Goal: Information Seeking & Learning: Learn about a topic

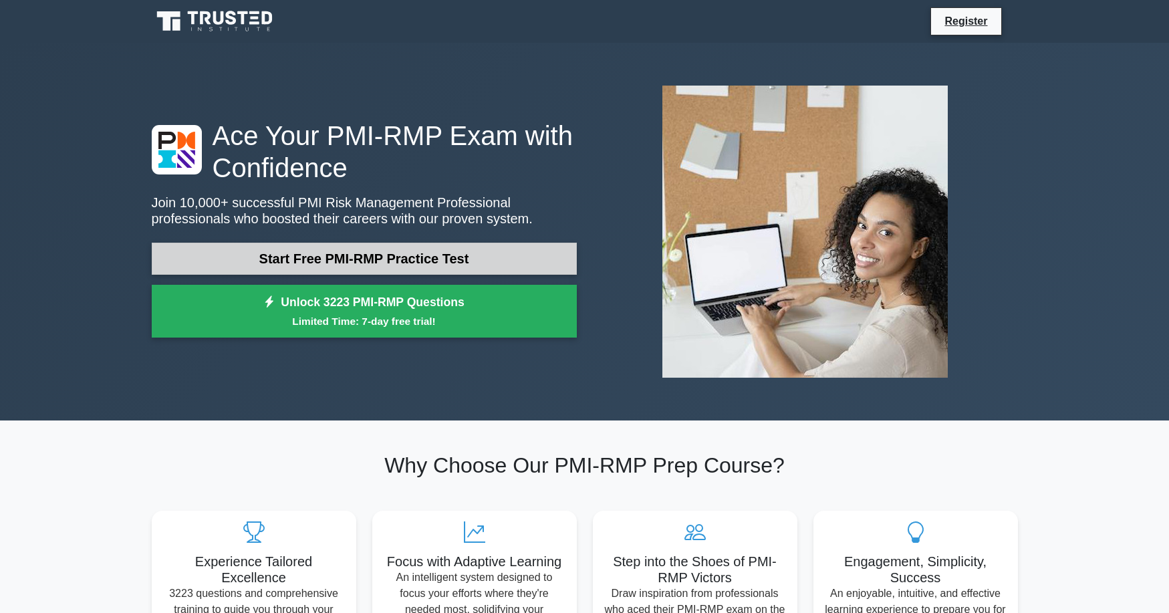
click at [385, 251] on link "Start Free PMI-RMP Practice Test" at bounding box center [364, 259] width 425 height 32
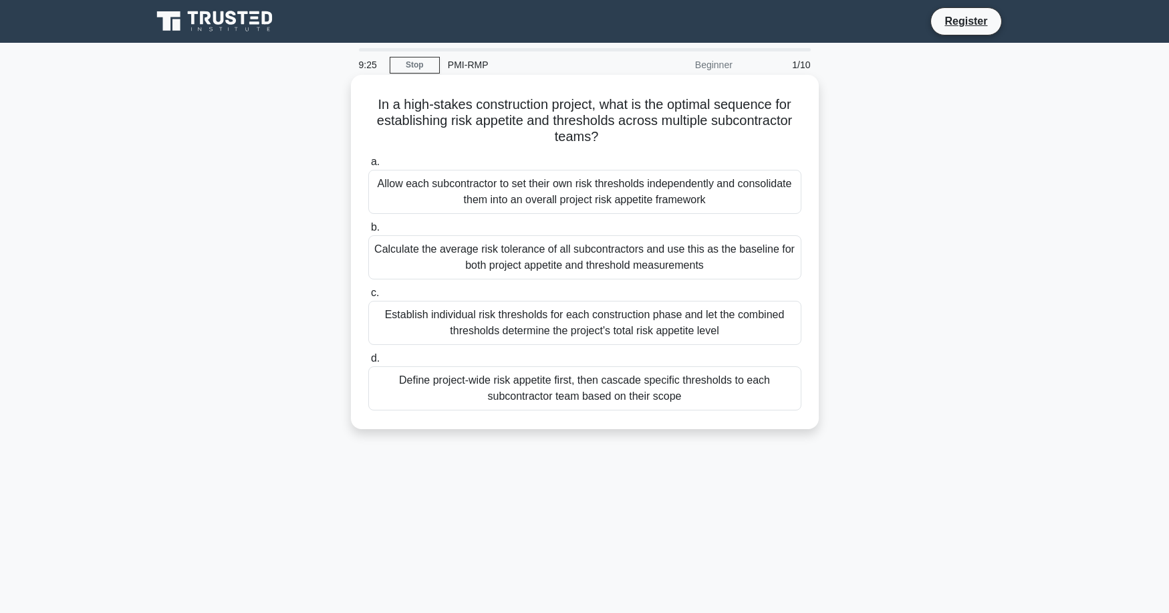
click at [612, 386] on div "Define project-wide risk appetite first, then cascade specific thresholds to ea…" at bounding box center [584, 388] width 433 height 44
click at [368, 363] on input "d. Define project-wide risk appetite first, then cascade specific thresholds to…" at bounding box center [368, 358] width 0 height 9
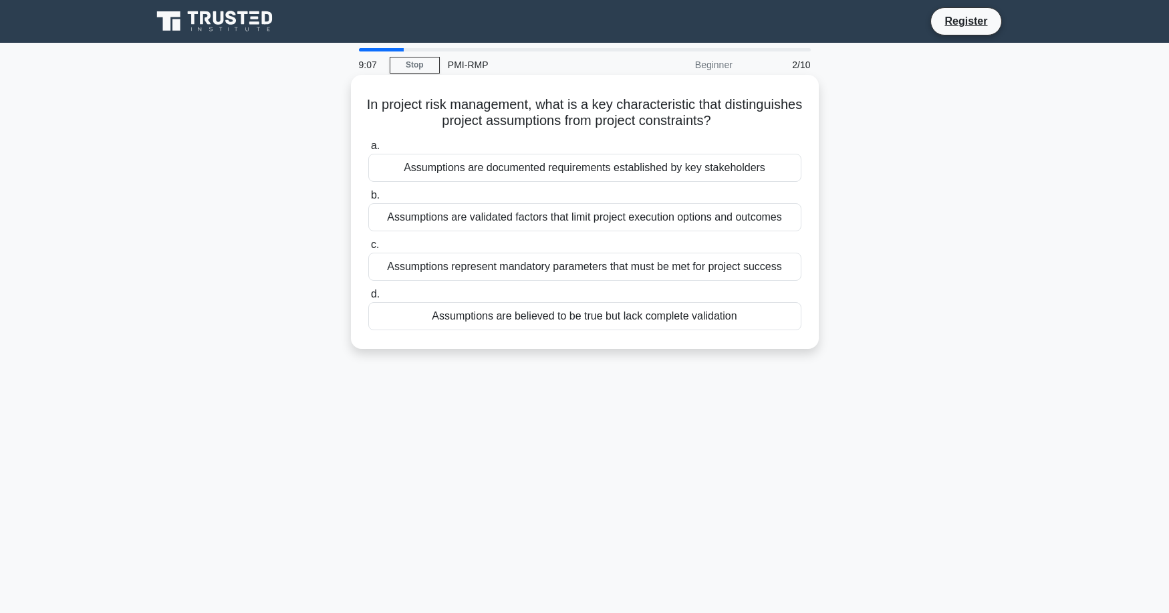
click at [630, 319] on div "Assumptions are believed to be true but lack complete validation" at bounding box center [584, 316] width 433 height 28
click at [368, 299] on input "d. Assumptions are believed to be true but lack complete validation" at bounding box center [368, 294] width 0 height 9
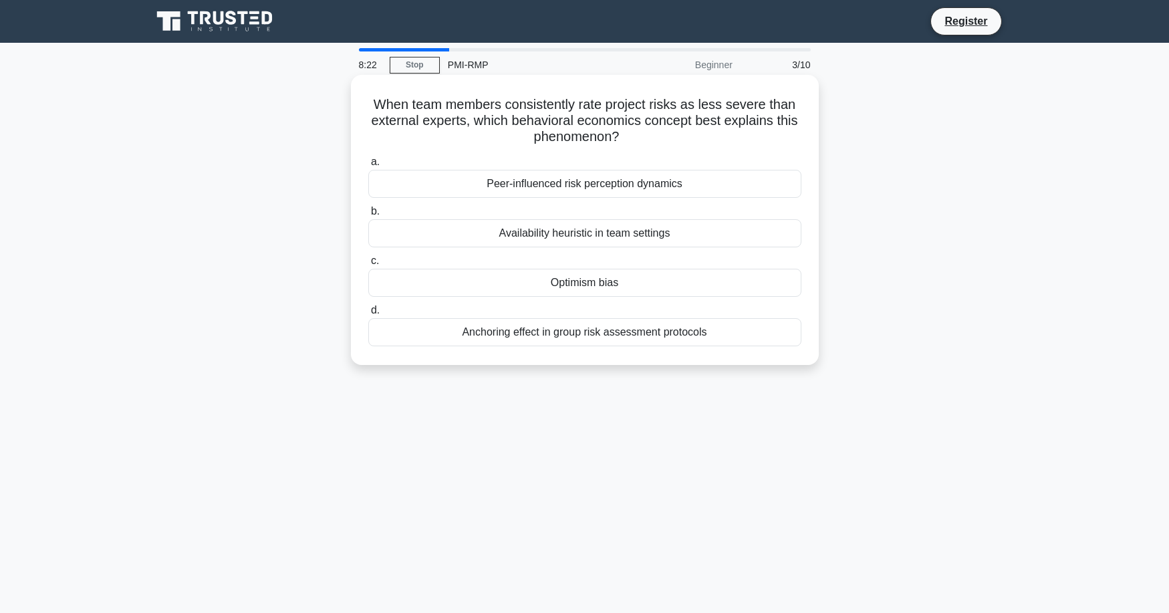
click at [582, 281] on div "Optimism bias" at bounding box center [584, 283] width 433 height 28
click at [368, 265] on input "c. Optimism bias" at bounding box center [368, 261] width 0 height 9
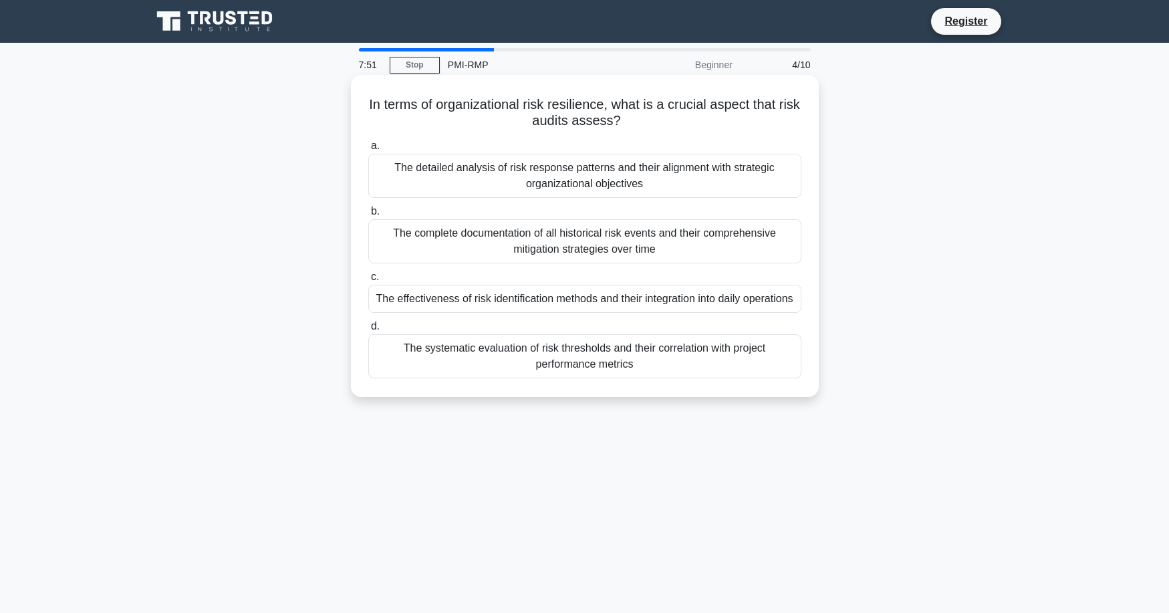
click at [639, 181] on div "The detailed analysis of risk response patterns and their alignment with strate…" at bounding box center [584, 176] width 433 height 44
click at [368, 150] on input "a. The detailed analysis of risk response patterns and their alignment with str…" at bounding box center [368, 146] width 0 height 9
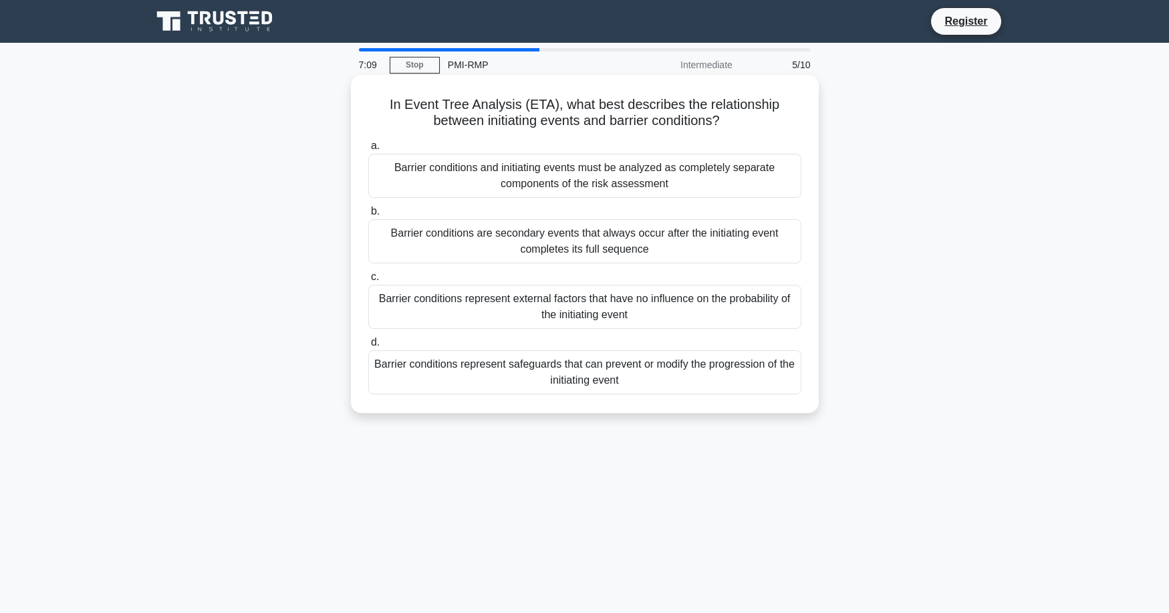
click at [706, 384] on div "Barrier conditions represent safeguards that can prevent or modify the progress…" at bounding box center [584, 372] width 433 height 44
click at [368, 347] on input "d. Barrier conditions represent safeguards that can prevent or modify the progr…" at bounding box center [368, 342] width 0 height 9
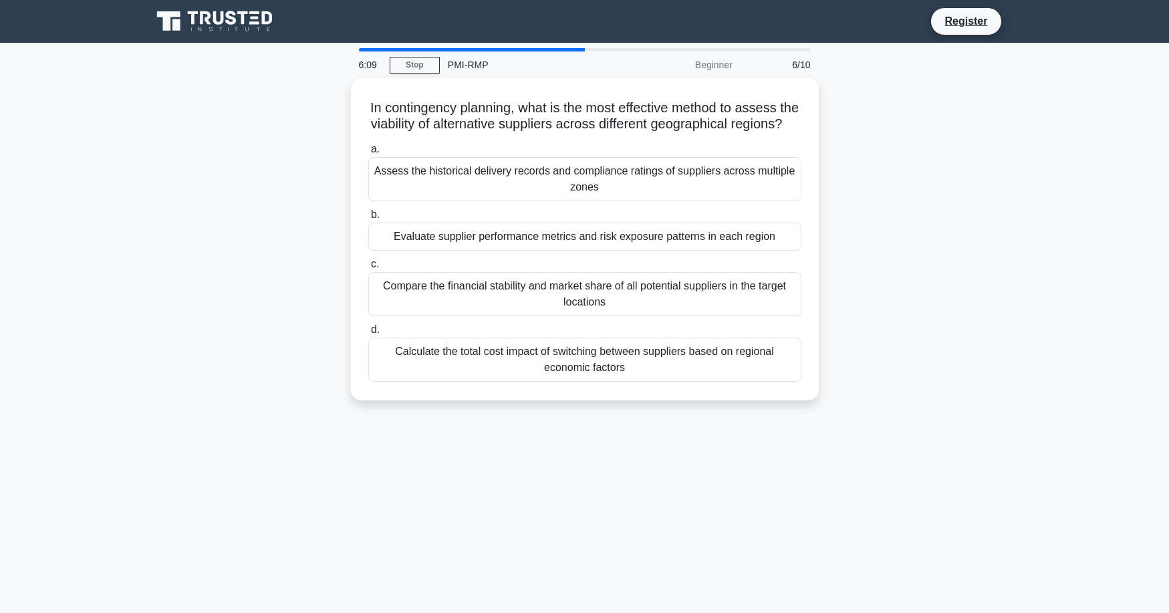
click at [706, 382] on div "Calculate the total cost impact of switching between suppliers based on regiona…" at bounding box center [584, 359] width 433 height 44
click at [368, 334] on input "d. Calculate the total cost impact of switching between suppliers based on regi…" at bounding box center [368, 329] width 0 height 9
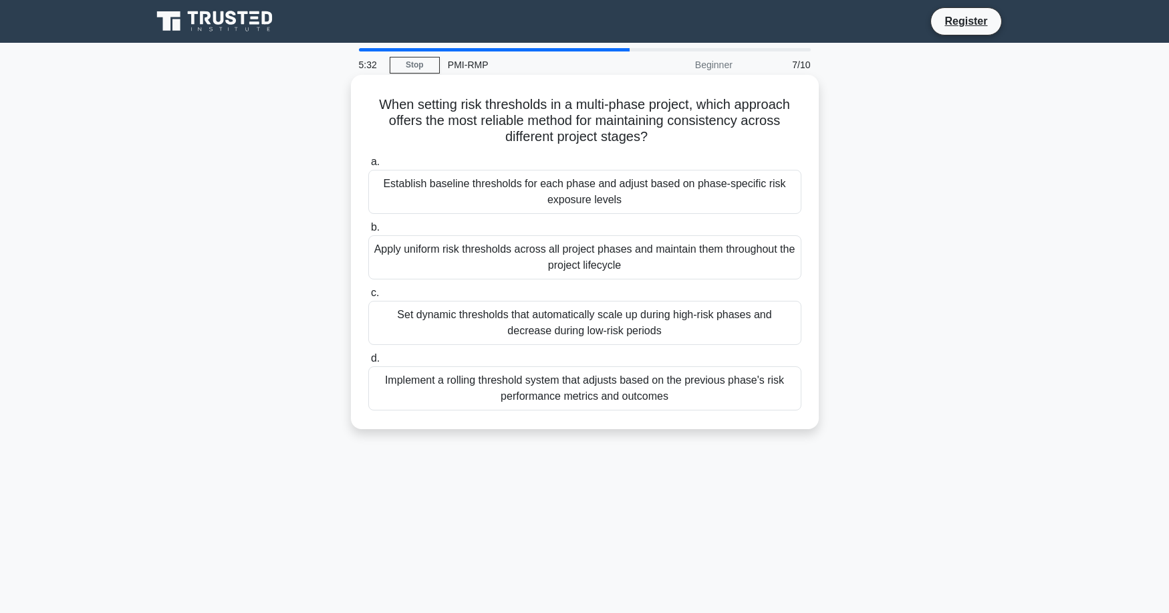
click at [513, 200] on div "Establish baseline thresholds for each phase and adjust based on phase-specific…" at bounding box center [584, 192] width 433 height 44
click at [368, 166] on input "a. Establish baseline thresholds for each phase and adjust based on phase-speci…" at bounding box center [368, 162] width 0 height 9
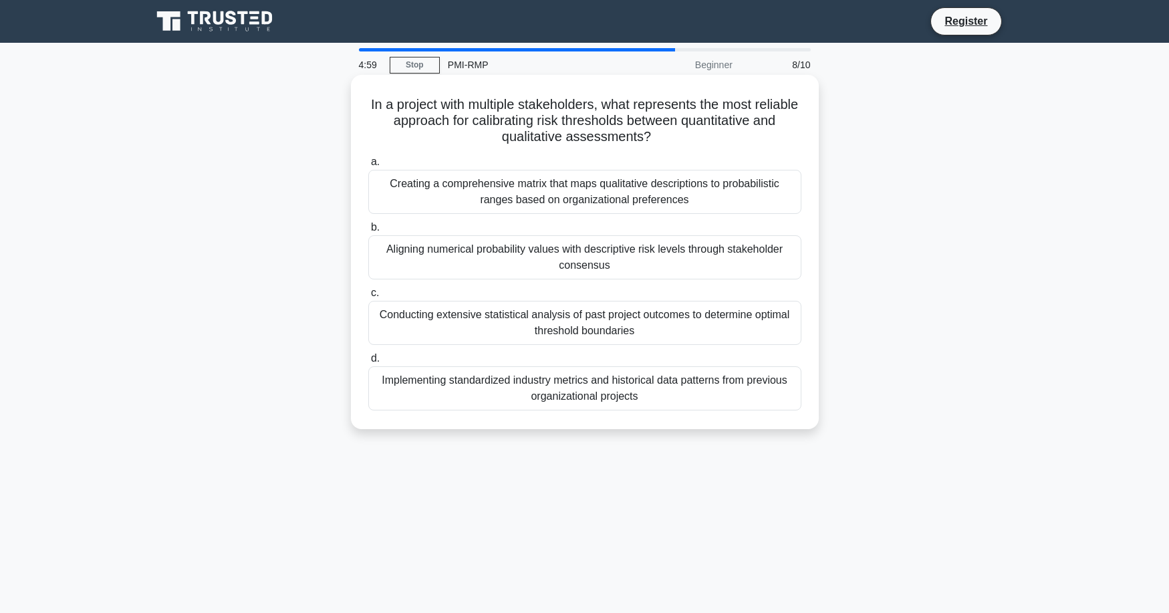
click at [497, 256] on div "Aligning numerical probability values with descriptive risk levels through stak…" at bounding box center [584, 257] width 433 height 44
click at [368, 232] on input "b. Aligning numerical probability values with descriptive risk levels through s…" at bounding box center [368, 227] width 0 height 9
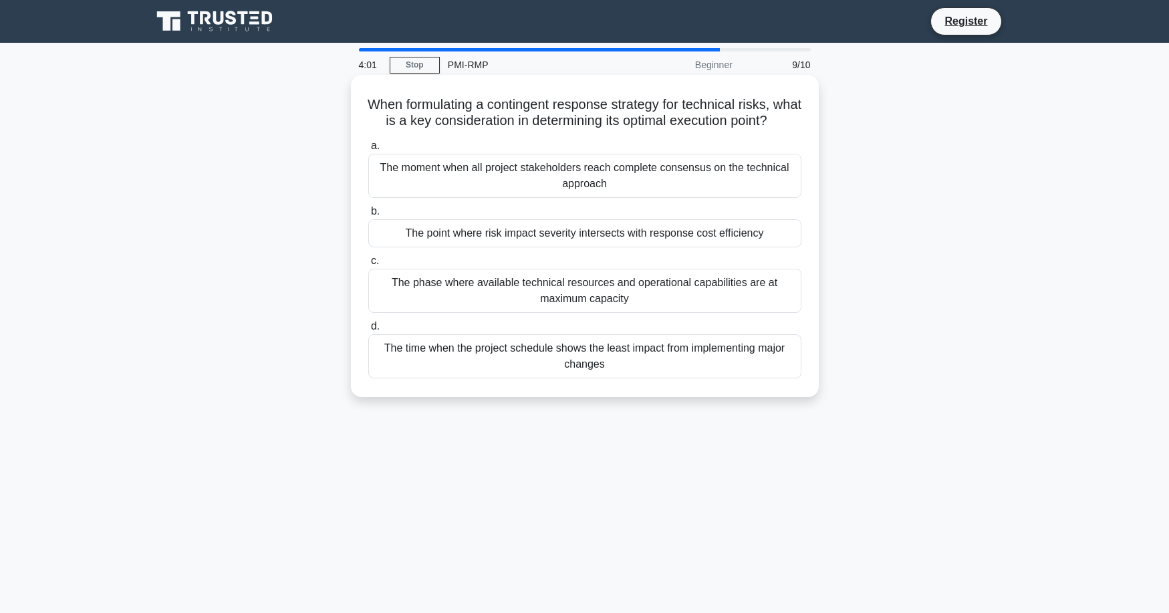
click at [639, 377] on div "The time when the project schedule shows the least impact from implementing maj…" at bounding box center [584, 356] width 433 height 44
click at [368, 331] on input "d. The time when the project schedule shows the least impact from implementing …" at bounding box center [368, 326] width 0 height 9
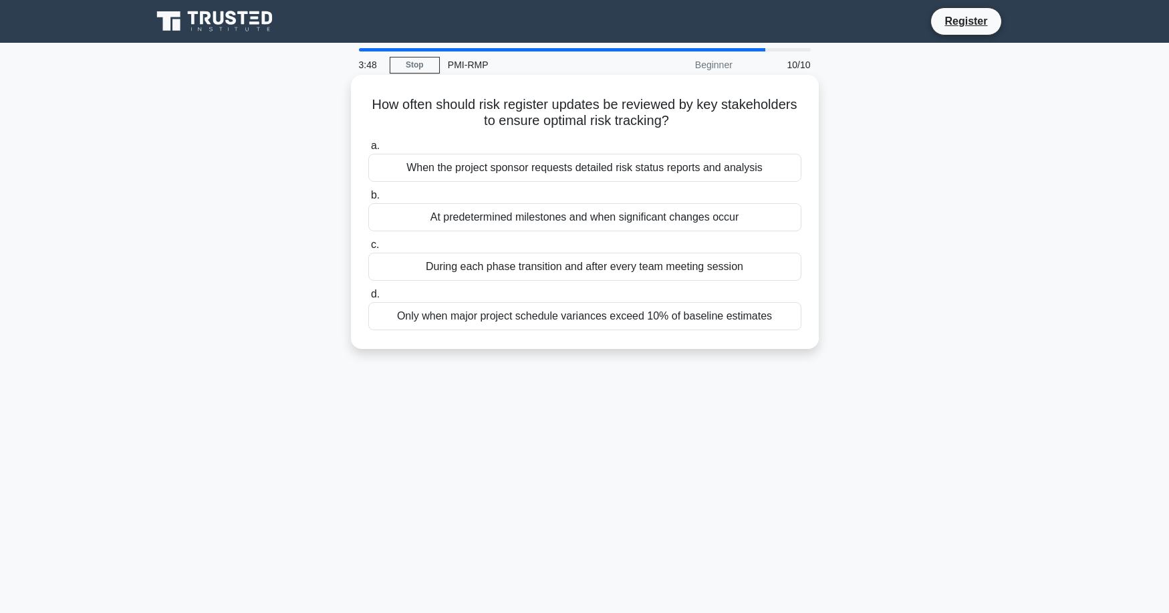
click at [511, 220] on div "At predetermined milestones and when significant changes occur" at bounding box center [584, 217] width 433 height 28
click at [368, 200] on input "b. At predetermined milestones and when significant changes occur" at bounding box center [368, 195] width 0 height 9
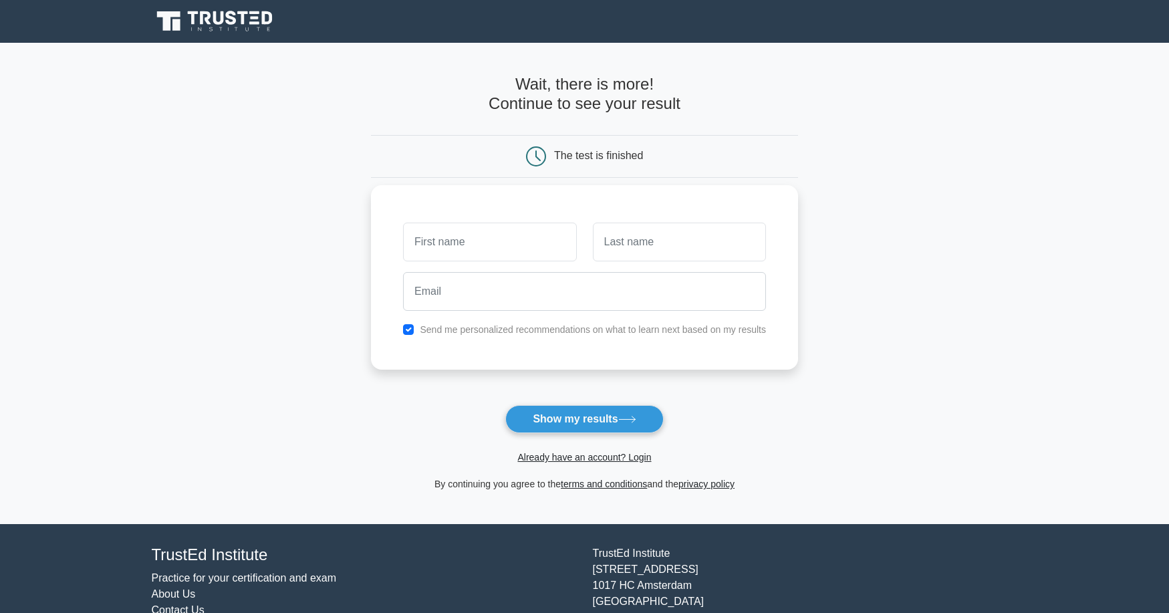
click at [484, 235] on input "text" at bounding box center [489, 241] width 173 height 39
type input "mm"
click at [632, 243] on input "text" at bounding box center [679, 241] width 173 height 39
type input "mm"
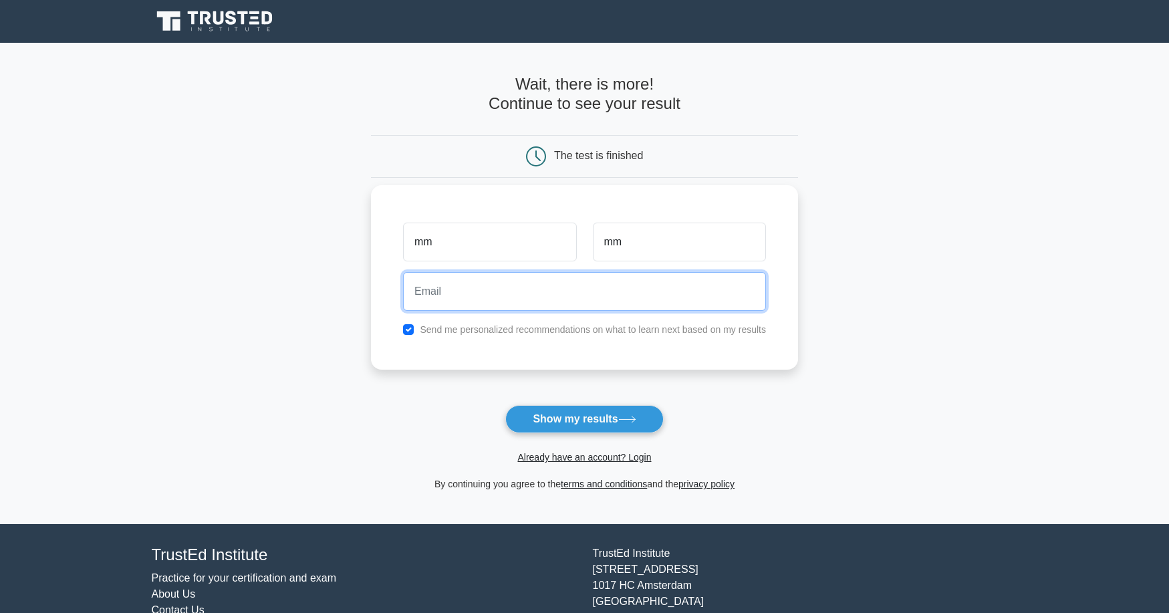
click at [539, 287] on input "email" at bounding box center [584, 291] width 363 height 39
type input "meenau@gmail.com"
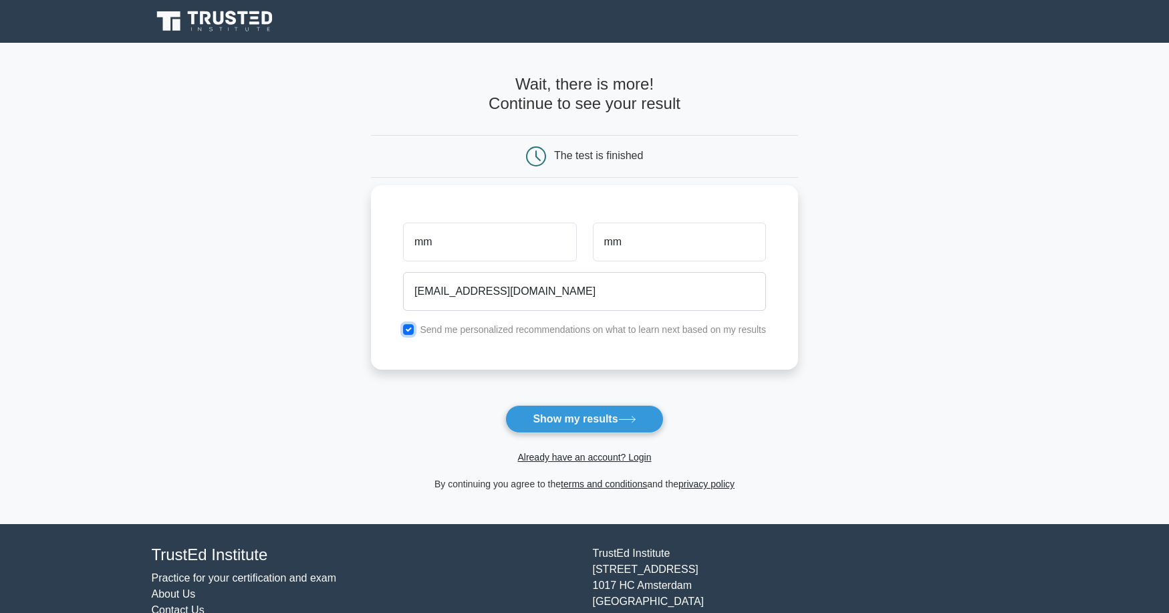
click at [405, 332] on input "checkbox" at bounding box center [408, 329] width 11 height 11
checkbox input "false"
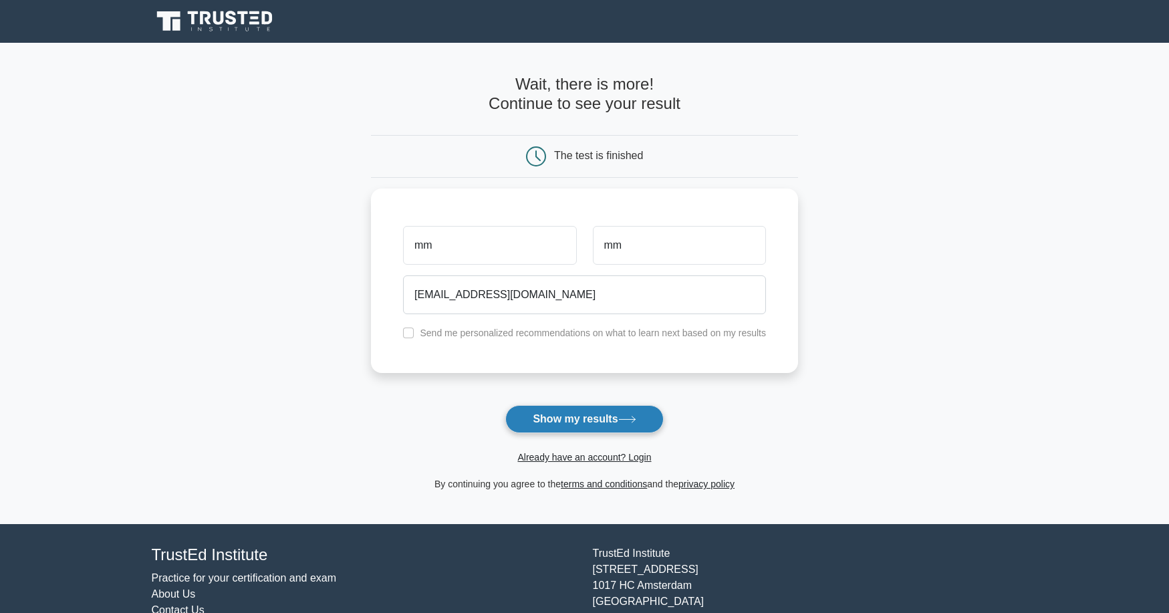
click at [584, 423] on button "Show my results" at bounding box center [584, 419] width 158 height 28
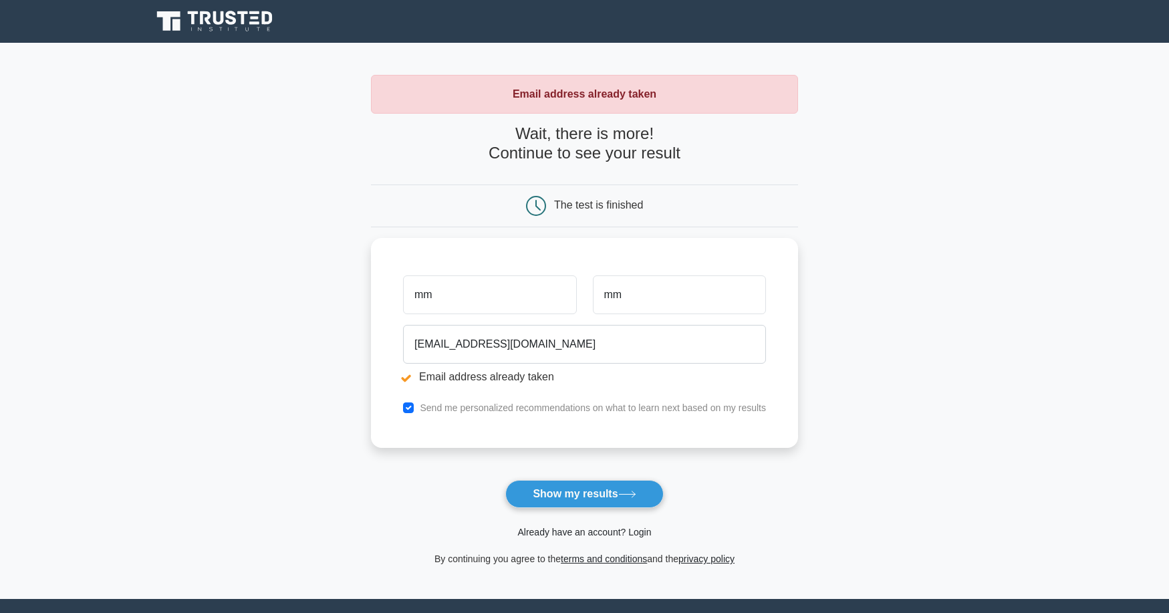
click at [609, 529] on link "Already have an account? Login" at bounding box center [584, 531] width 134 height 11
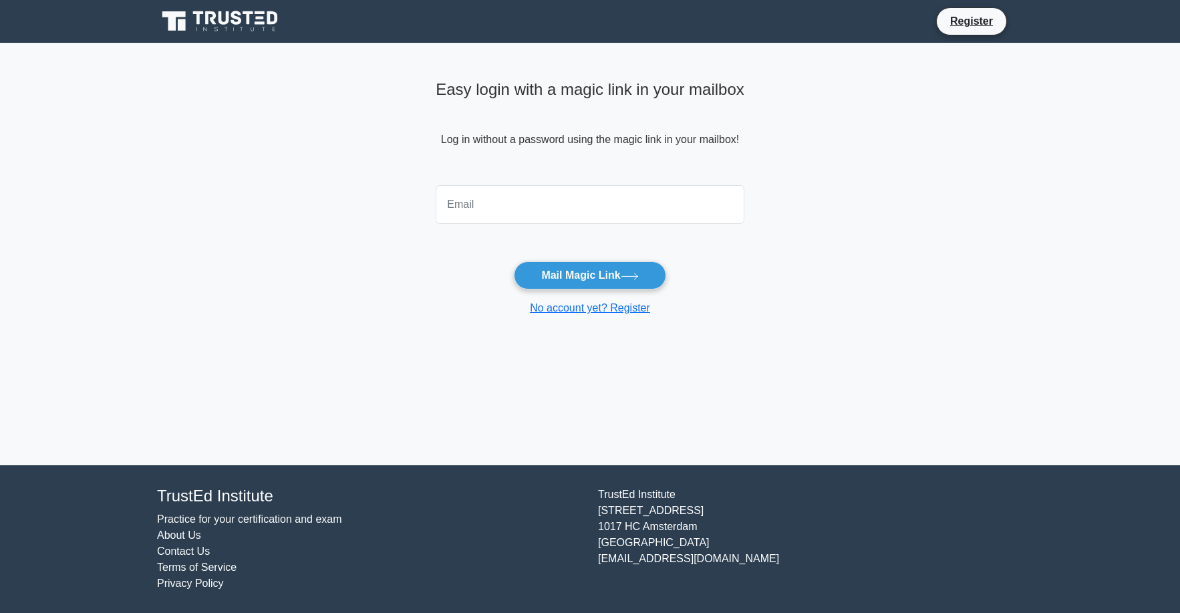
click at [490, 205] on input "email" at bounding box center [590, 204] width 309 height 39
type input "[EMAIL_ADDRESS][DOMAIN_NAME]"
click at [566, 274] on button "Mail Magic Link" at bounding box center [590, 275] width 152 height 28
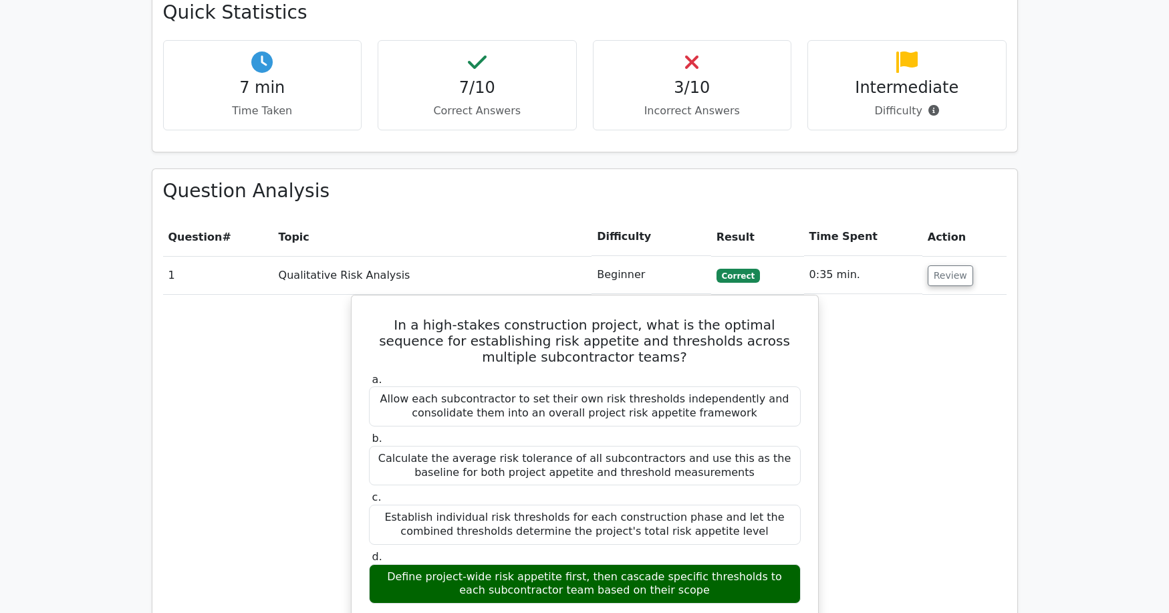
scroll to position [1136, 0]
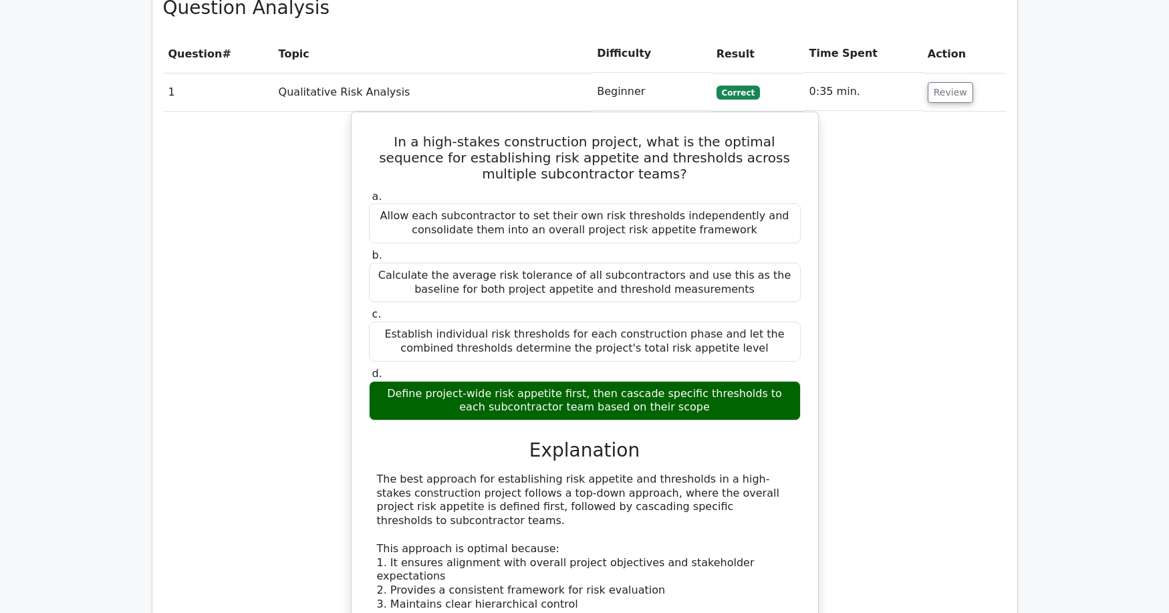
click at [1082, 284] on main "Go Premium PMI Risk Management Professional Preparation Package (2025) 4072 Sup…" at bounding box center [584, 351] width 1169 height 2888
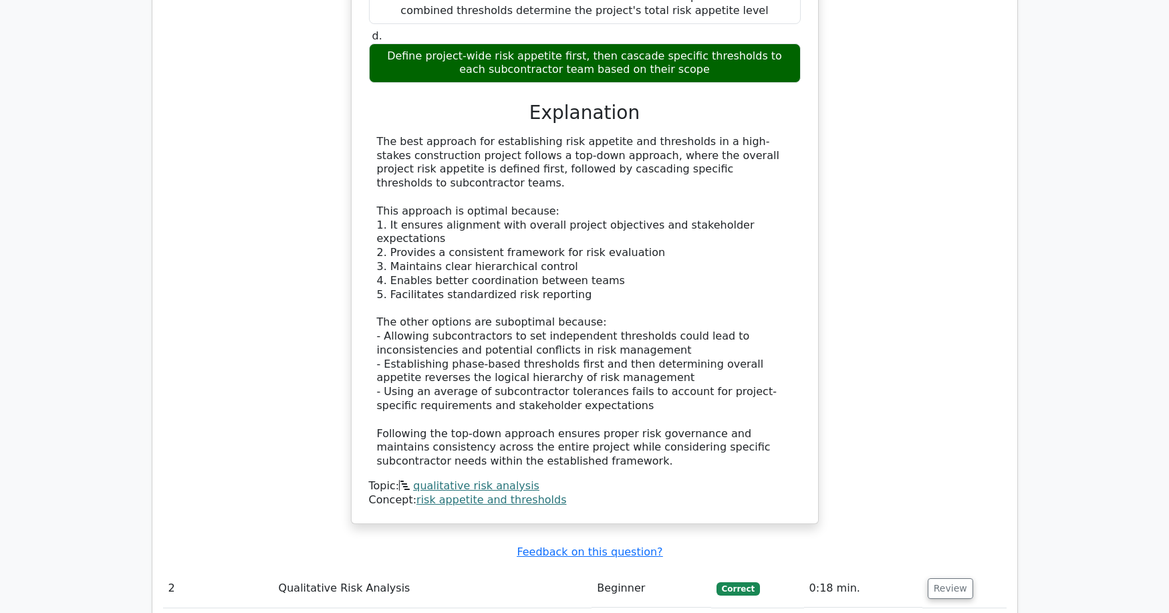
scroll to position [1670, 0]
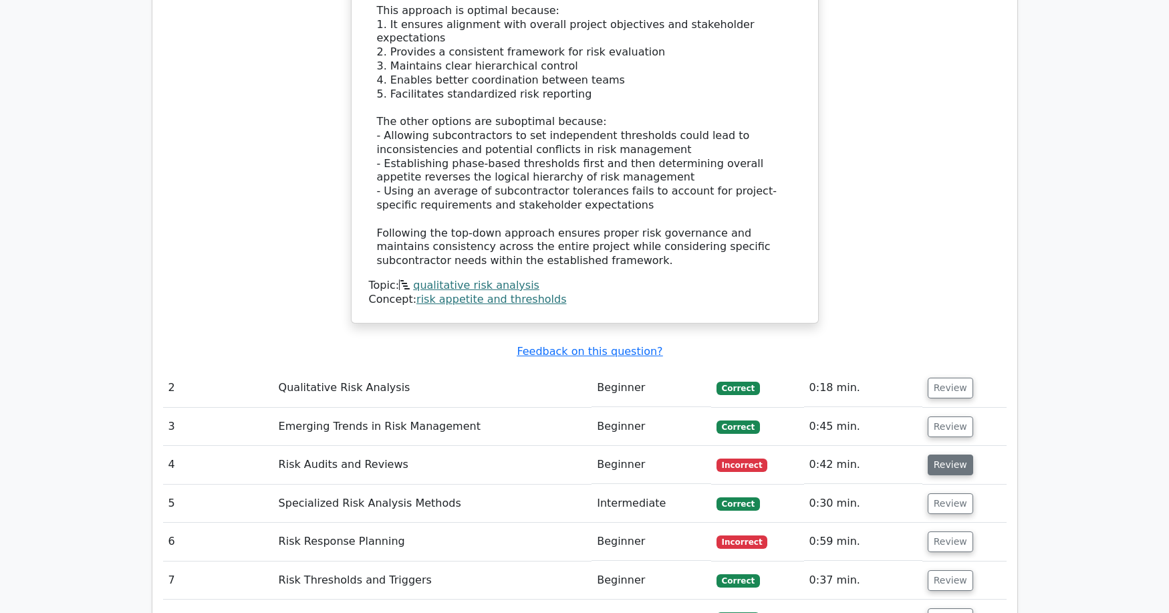
click at [947, 454] on button "Review" at bounding box center [949, 464] width 45 height 21
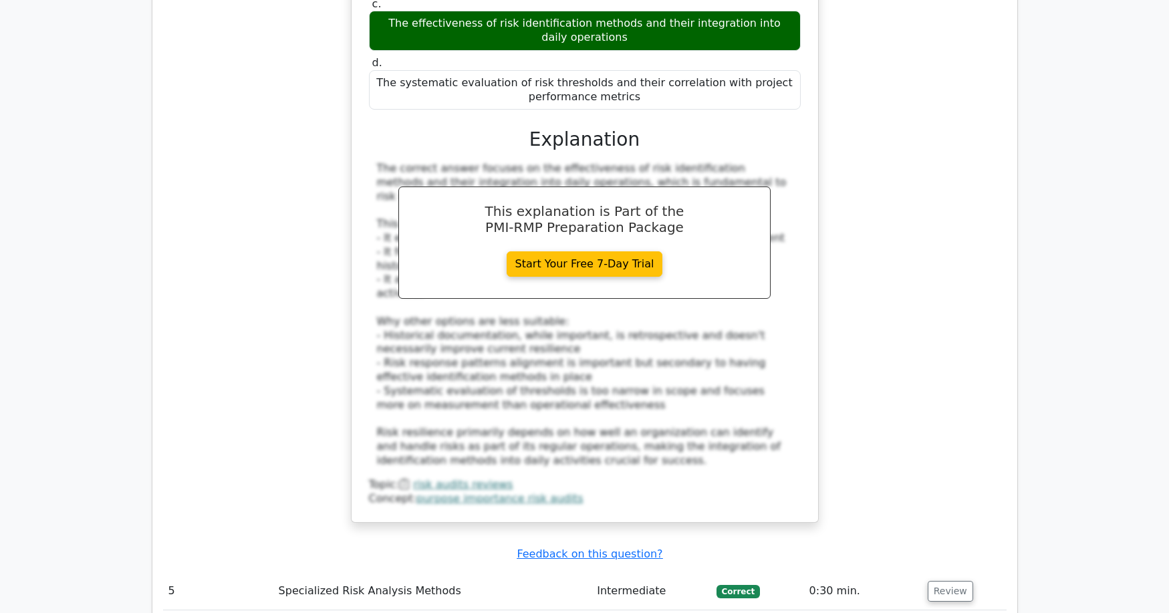
scroll to position [2405, 0]
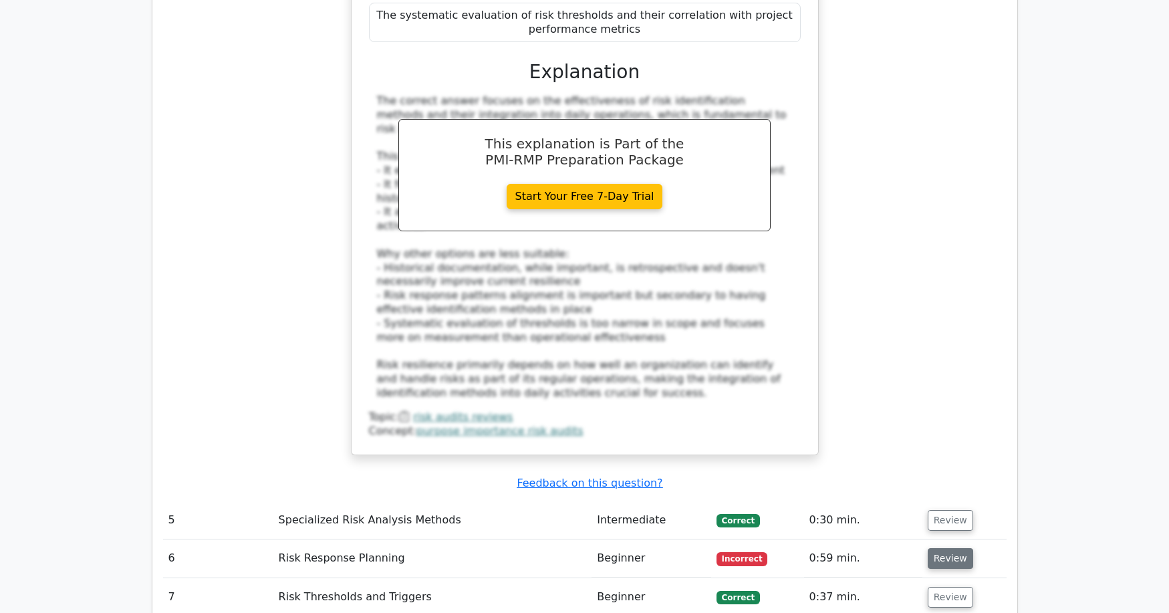
click at [955, 548] on button "Review" at bounding box center [949, 558] width 45 height 21
click at [937, 548] on button "Review" at bounding box center [949, 558] width 45 height 21
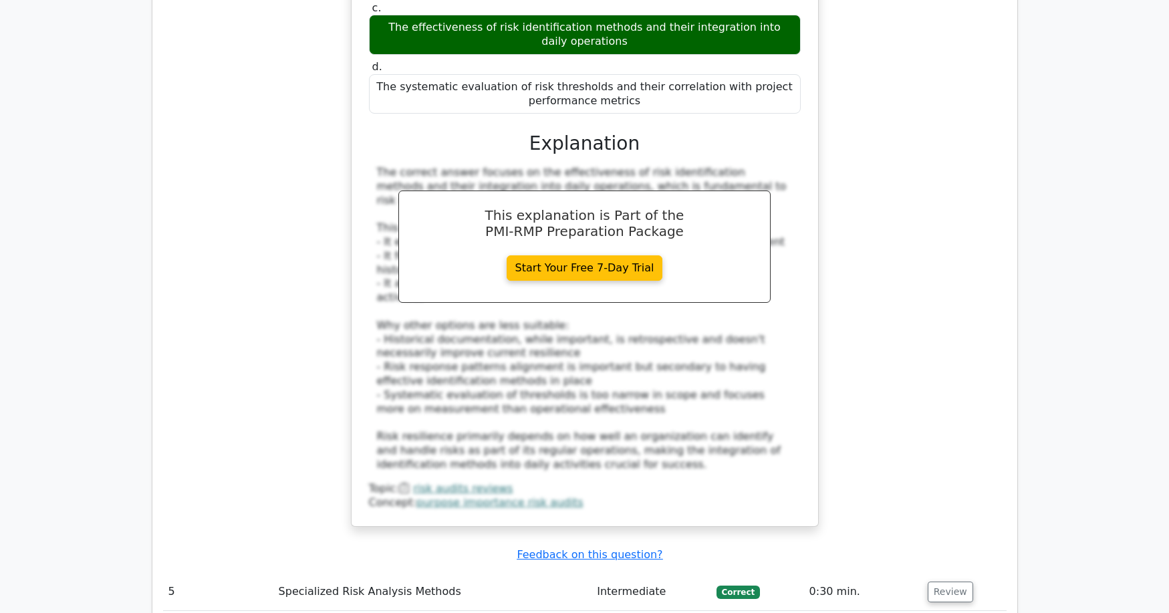
scroll to position [2472, 0]
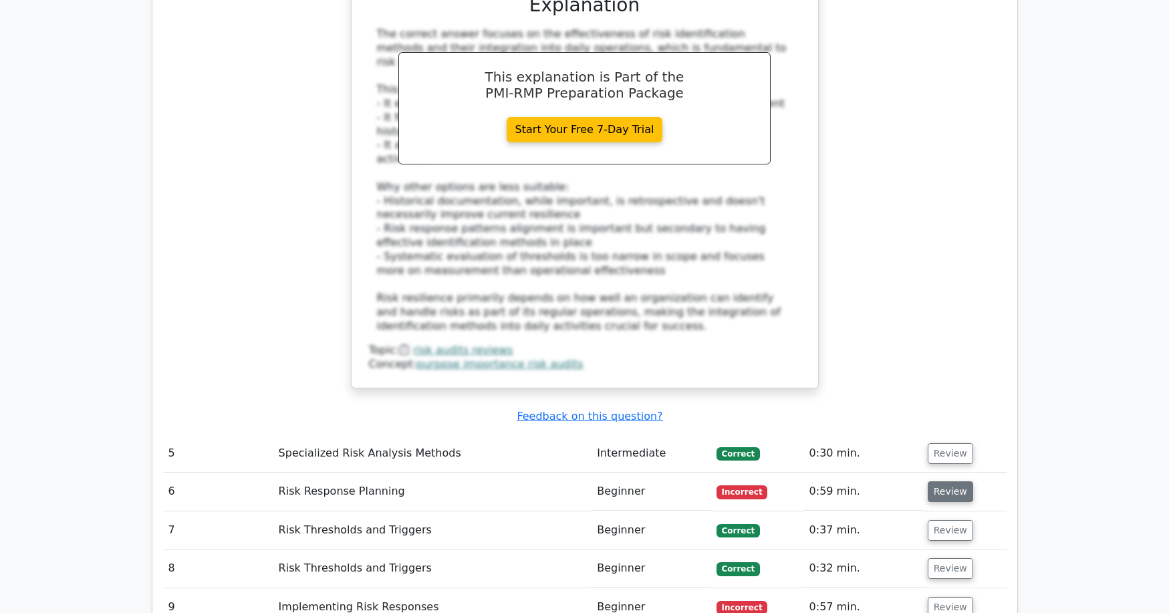
click at [959, 481] on button "Review" at bounding box center [949, 491] width 45 height 21
click at [349, 472] on td "Risk Response Planning" at bounding box center [432, 491] width 319 height 38
click at [728, 447] on span "Correct" at bounding box center [737, 453] width 43 height 13
click at [580, 434] on td "Specialized Risk Analysis Methods" at bounding box center [432, 453] width 319 height 38
click at [601, 434] on td "Intermediate" at bounding box center [650, 453] width 119 height 38
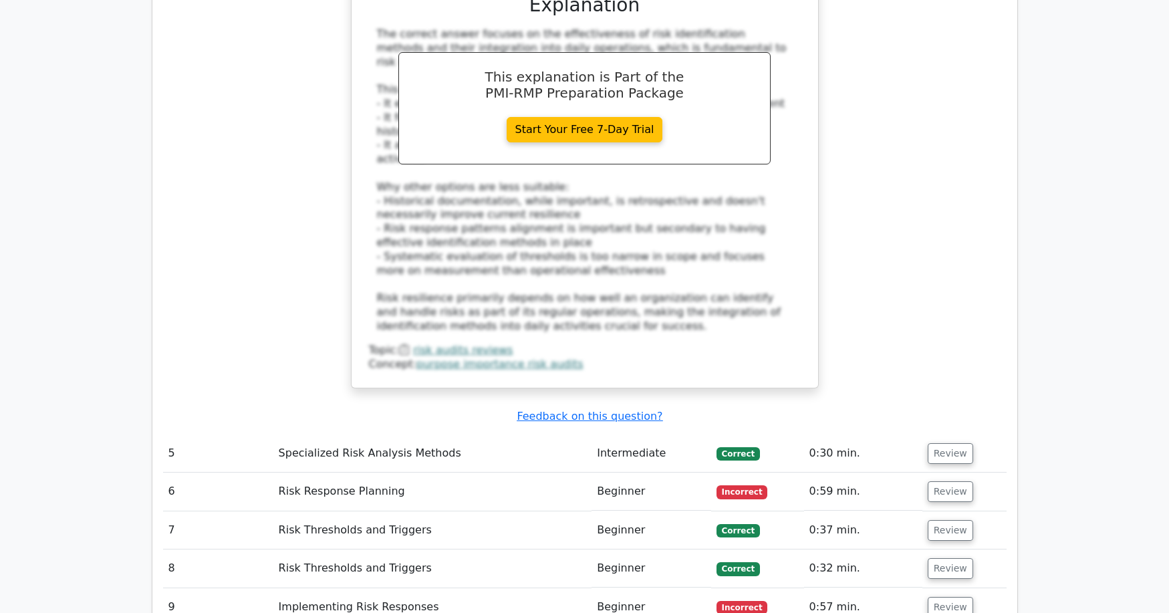
click at [751, 601] on span "Incorrect" at bounding box center [741, 607] width 51 height 13
click at [942, 597] on button "Review" at bounding box center [949, 607] width 45 height 21
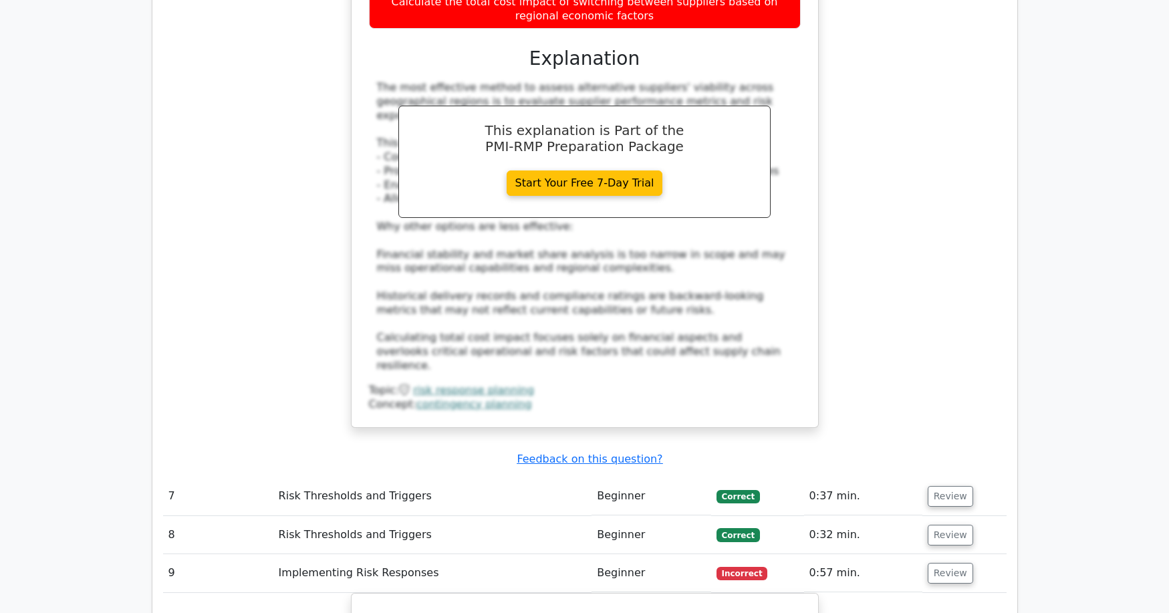
scroll to position [3274, 0]
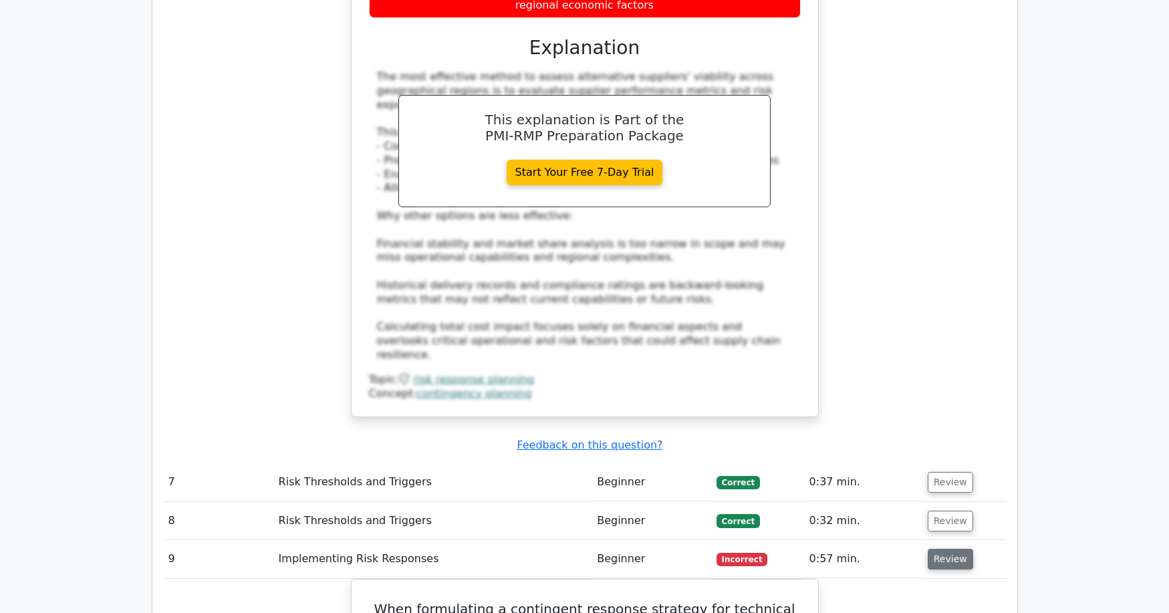
click at [945, 549] on button "Review" at bounding box center [949, 559] width 45 height 21
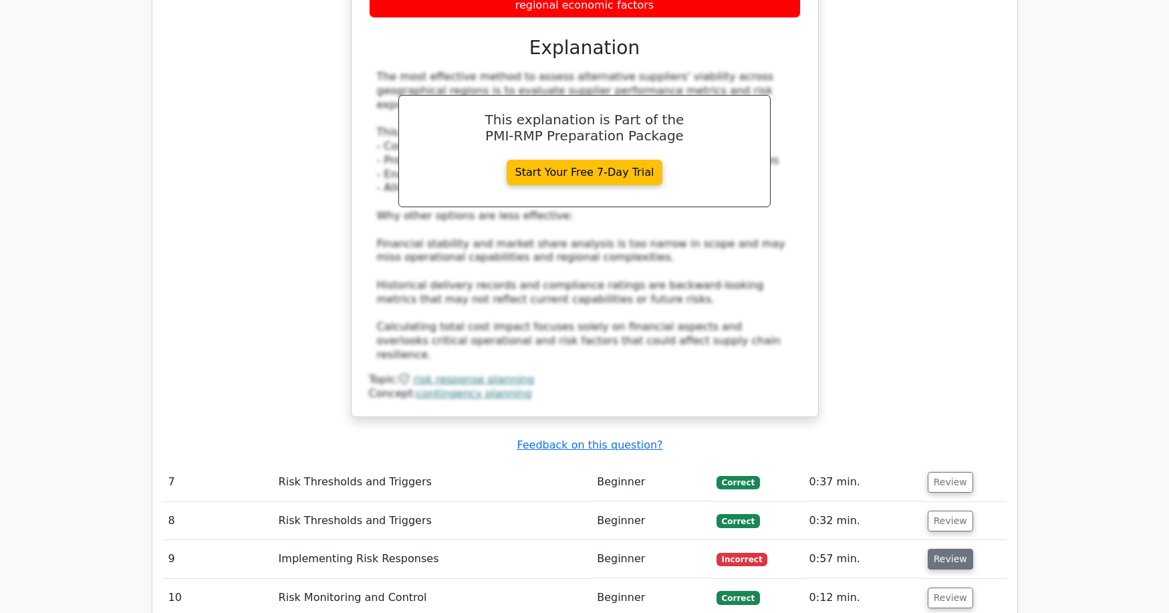
click at [945, 549] on button "Review" at bounding box center [949, 559] width 45 height 21
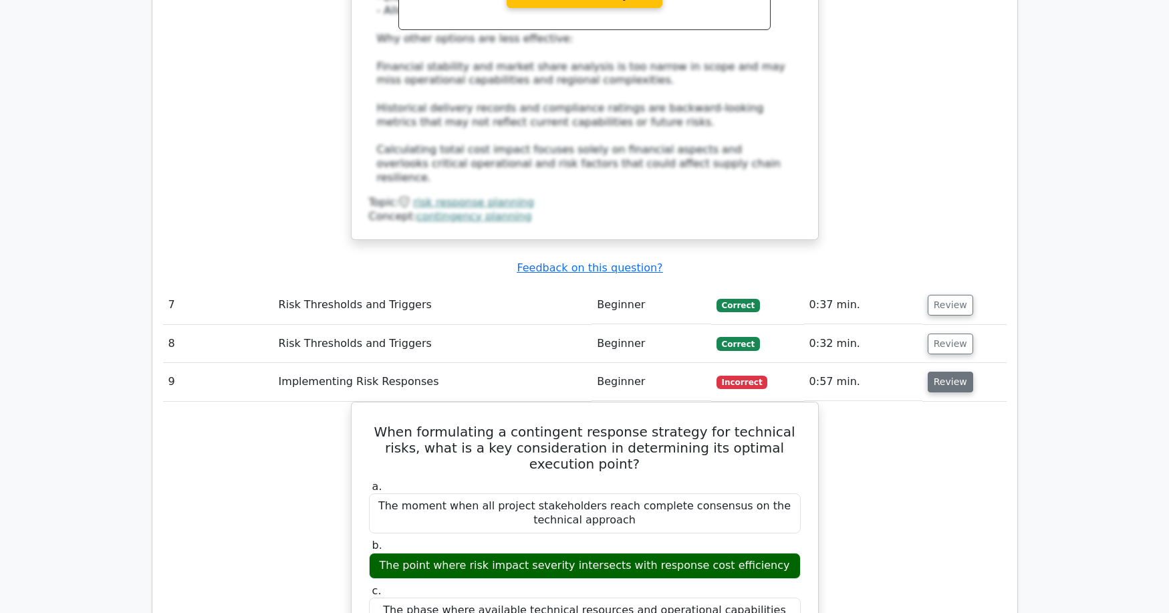
scroll to position [3474, 0]
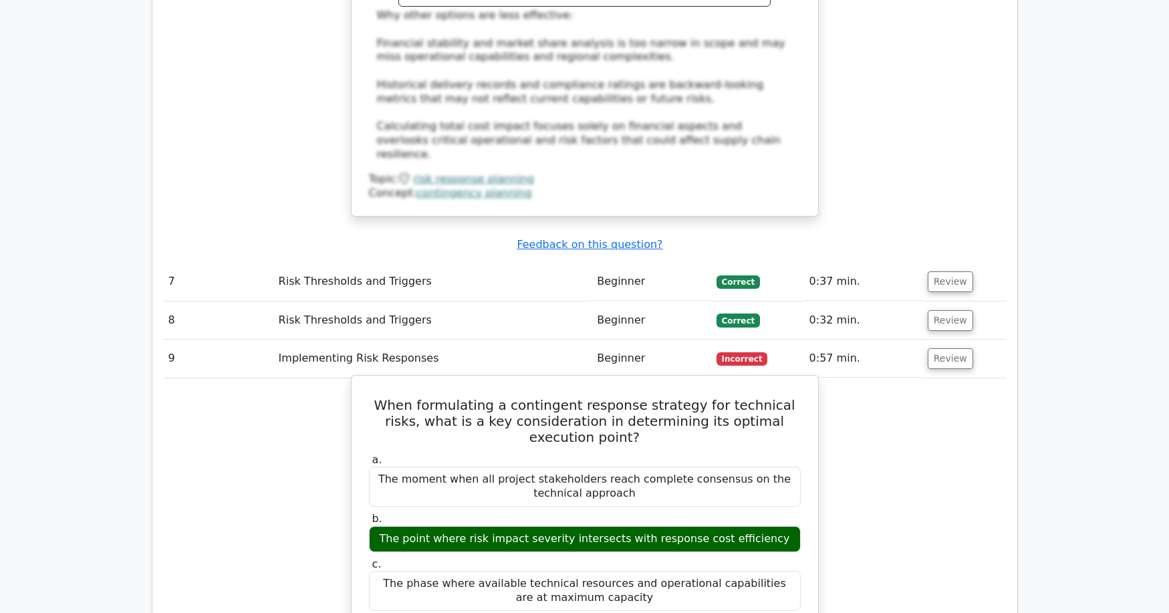
click at [513, 397] on h5 "When formulating a contingent response strategy for technical risks, what is a …" at bounding box center [584, 421] width 434 height 48
drag, startPoint x: 379, startPoint y: 257, endPoint x: 684, endPoint y: 434, distance: 352.0
copy div "When formulating a contingent response strategy for technical risks, what is a …"
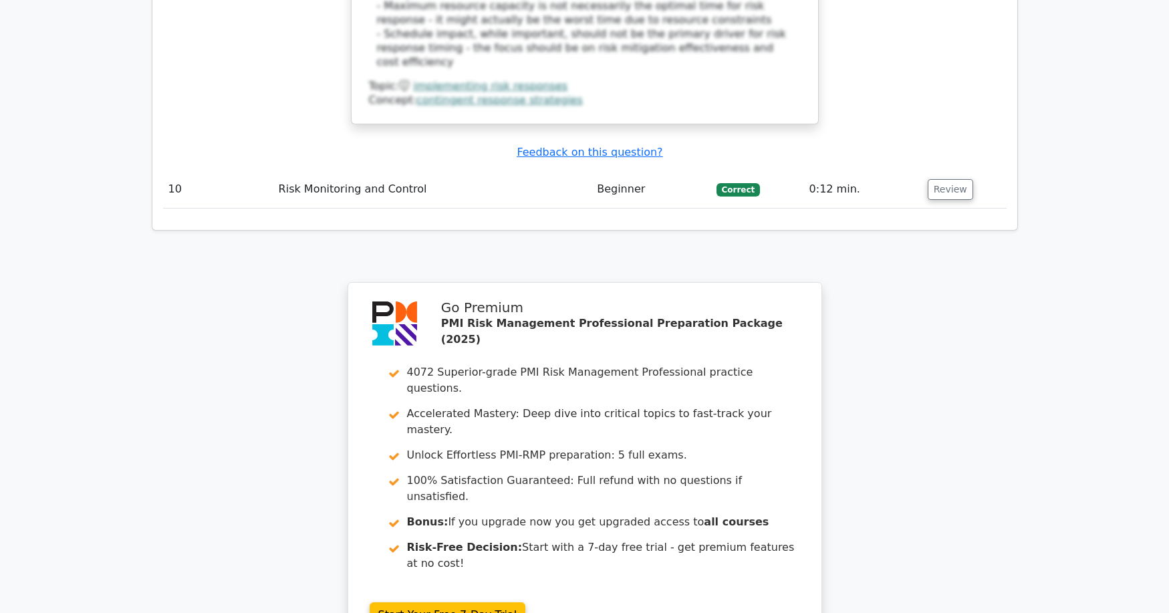
scroll to position [4451, 0]
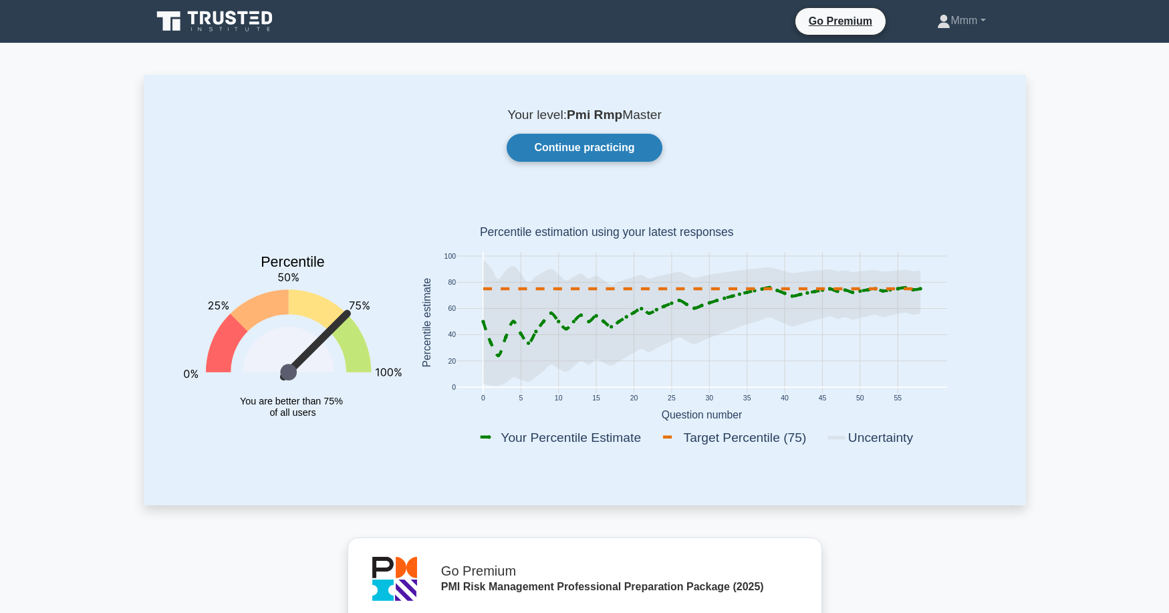
click at [569, 156] on link "Continue practicing" at bounding box center [583, 148] width 155 height 28
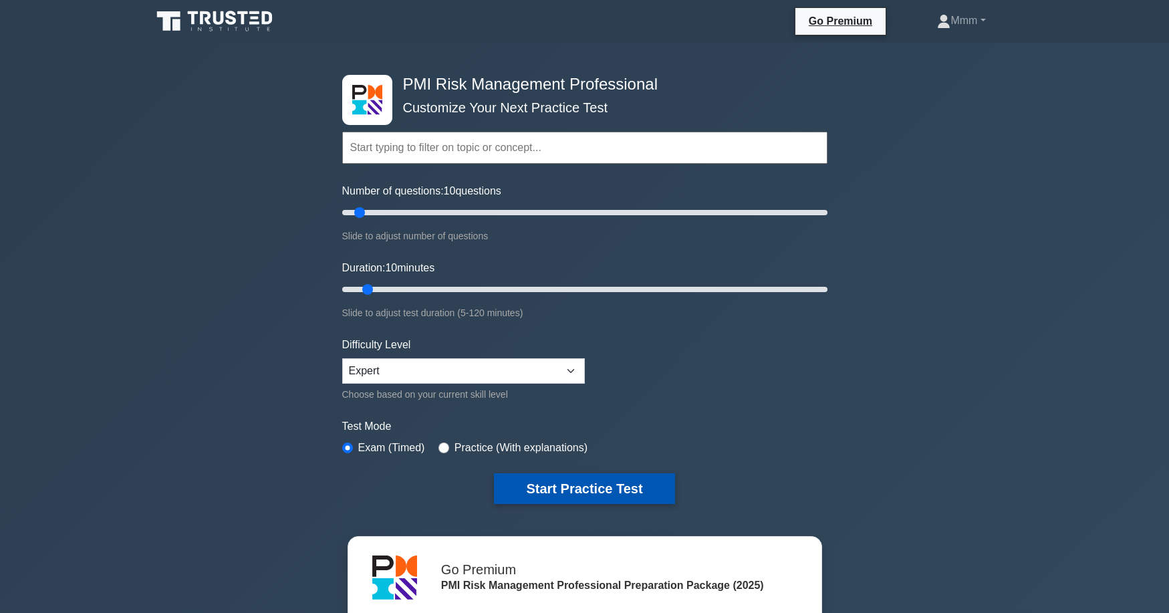
click at [559, 482] on button "Start Practice Test" at bounding box center [584, 488] width 180 height 31
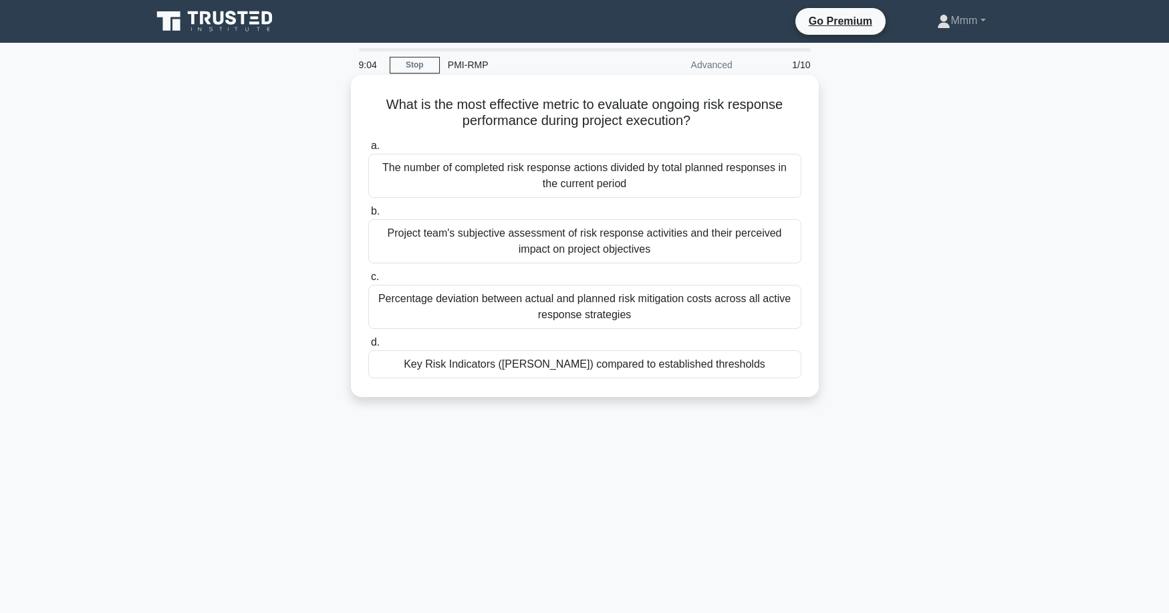
click at [595, 242] on div "Project team's subjective assessment of risk response activities and their perc…" at bounding box center [584, 241] width 433 height 44
click at [368, 216] on input "b. Project team's subjective assessment of risk response activities and their p…" at bounding box center [368, 211] width 0 height 9
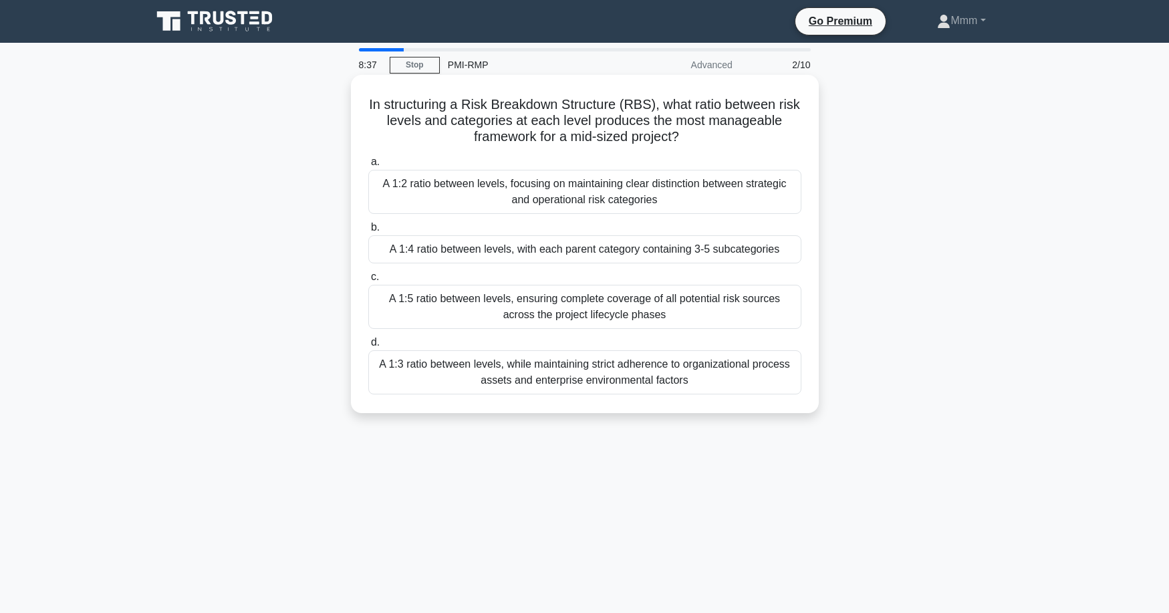
click at [442, 252] on div "A 1:4 ratio between levels, with each parent category containing 3-5 subcategor…" at bounding box center [584, 249] width 433 height 28
click at [368, 232] on input "b. A 1:4 ratio between levels, with each parent category containing 3-5 subcate…" at bounding box center [368, 227] width 0 height 9
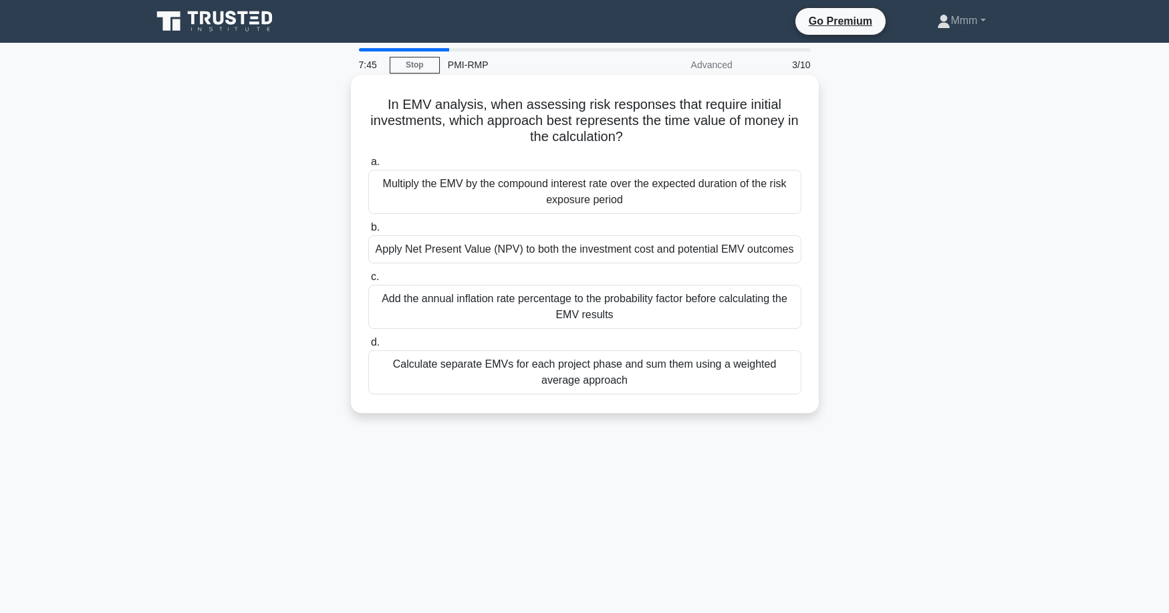
click at [644, 253] on div "Apply Net Present Value (NPV) to both the investment cost and potential EMV out…" at bounding box center [584, 249] width 433 height 28
click at [368, 232] on input "b. Apply Net Present Value (NPV) to both the investment cost and potential EMV …" at bounding box center [368, 227] width 0 height 9
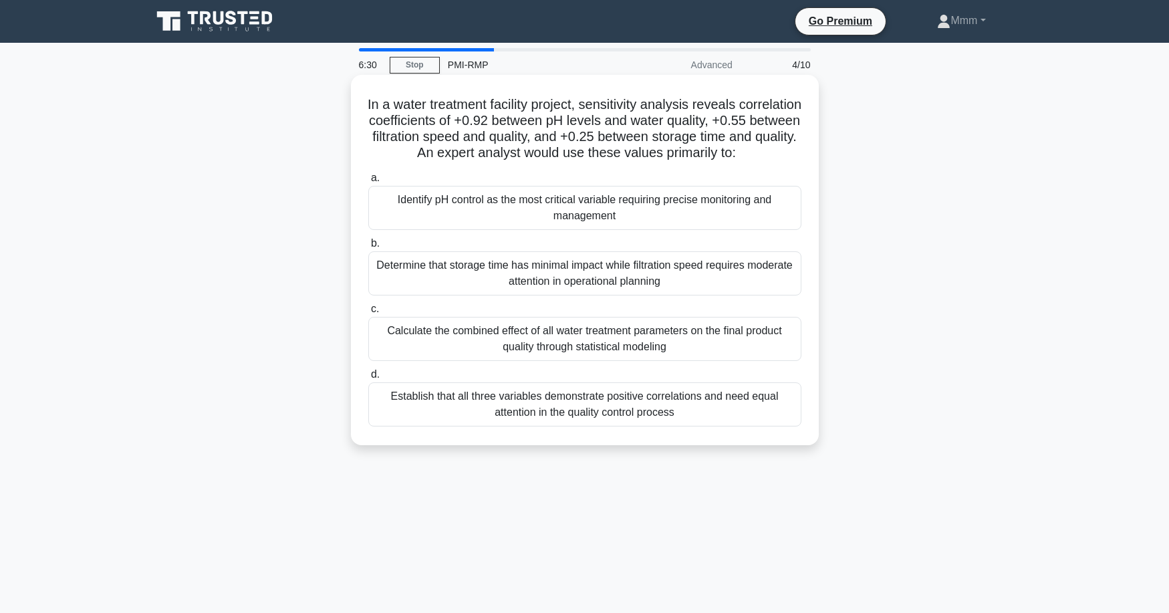
click at [639, 225] on div "Identify pH control as the most critical variable requiring precise monitoring …" at bounding box center [584, 208] width 433 height 44
click at [368, 182] on input "a. Identify pH control as the most critical variable requiring precise monitori…" at bounding box center [368, 178] width 0 height 9
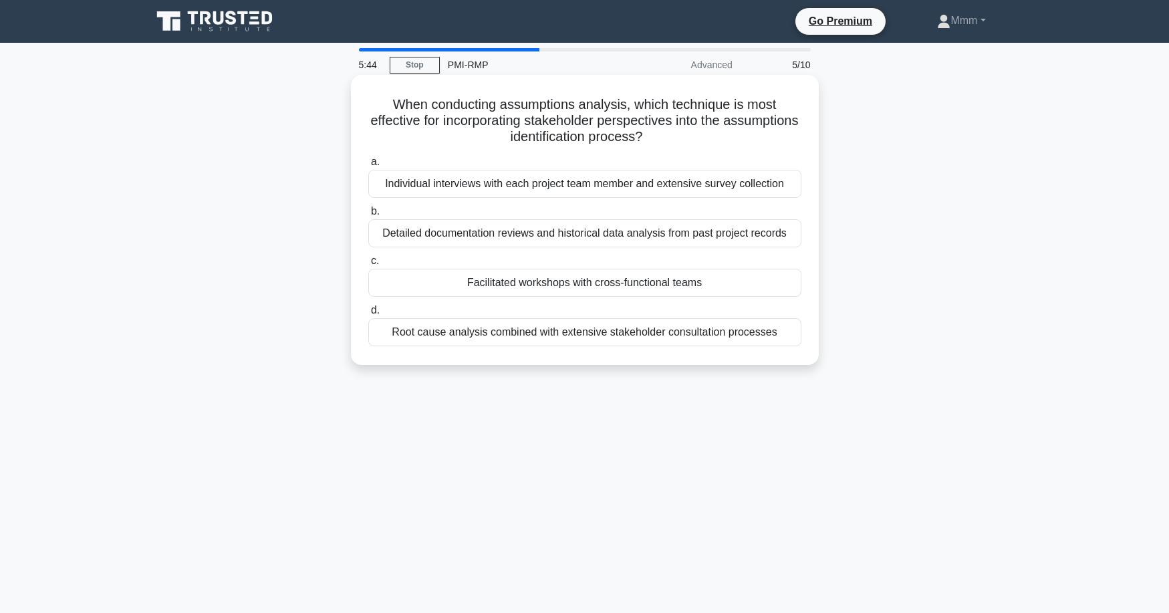
click at [562, 186] on div "Individual interviews with each project team member and extensive survey collec…" at bounding box center [584, 184] width 433 height 28
click at [368, 166] on input "a. Individual interviews with each project team member and extensive survey col…" at bounding box center [368, 162] width 0 height 9
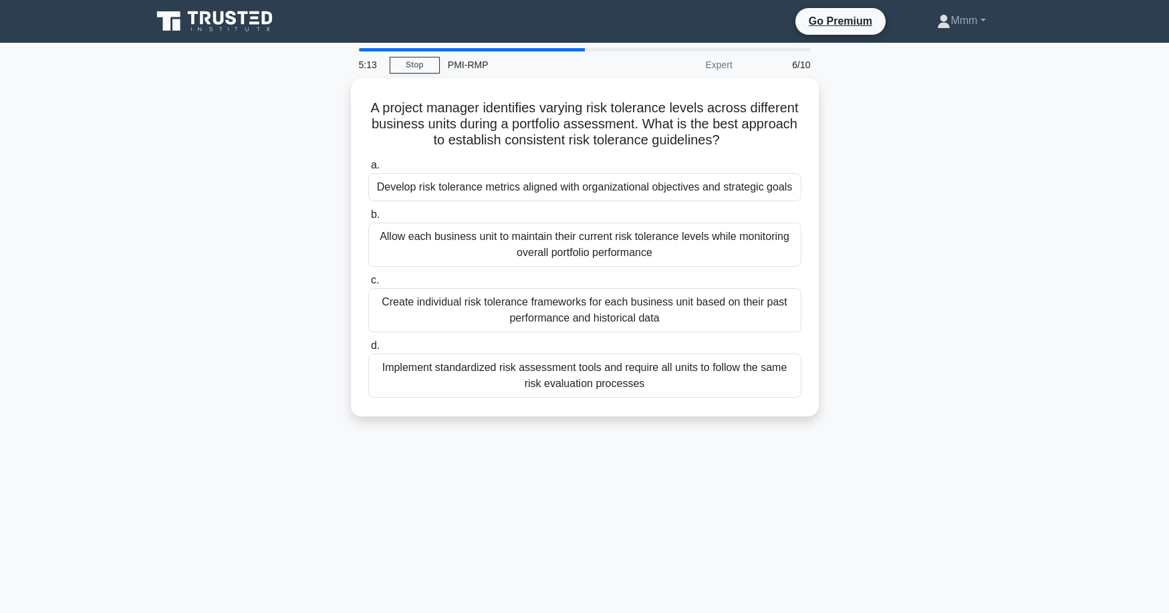
click at [562, 186] on div "Develop risk tolerance metrics aligned with organizational objectives and strat…" at bounding box center [584, 187] width 433 height 28
click at [368, 170] on input "a. Develop risk tolerance metrics aligned with organizational objectives and st…" at bounding box center [368, 165] width 0 height 9
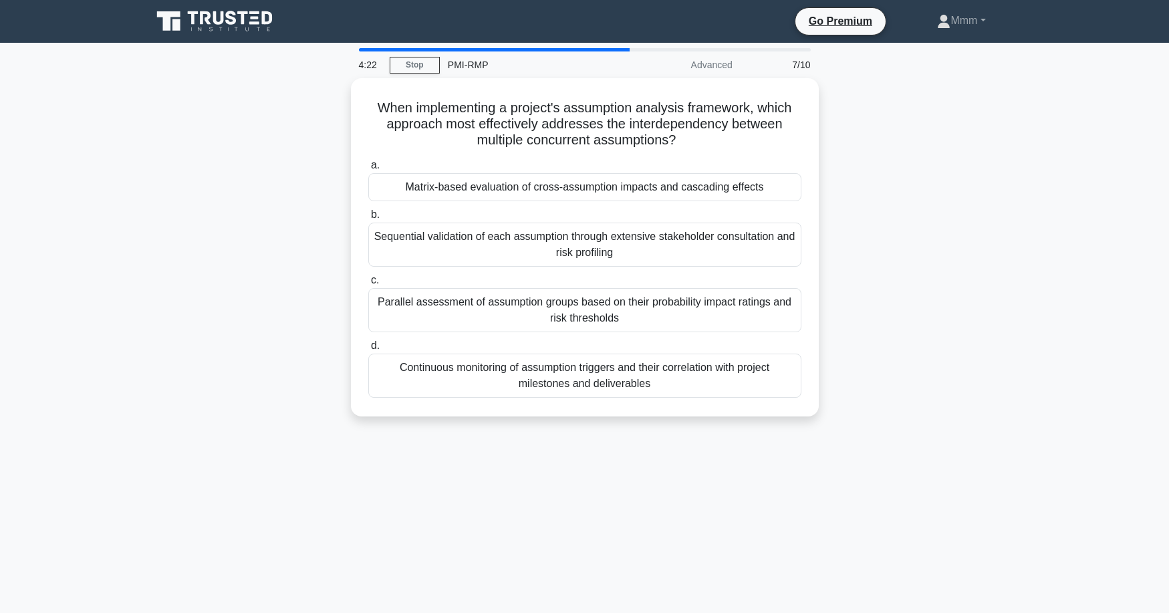
click at [562, 186] on div "Matrix-based evaluation of cross-assumption impacts and cascading effects" at bounding box center [584, 187] width 433 height 28
click at [368, 170] on input "a. Matrix-based evaluation of cross-assumption impacts and cascading effects" at bounding box center [368, 165] width 0 height 9
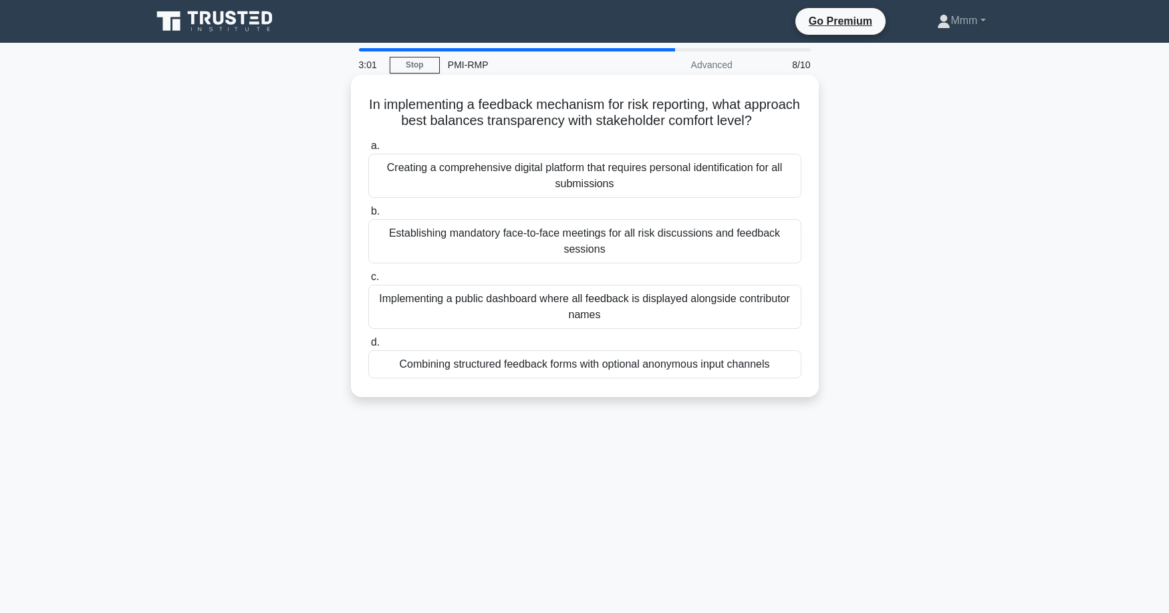
click at [516, 378] on div "Combining structured feedback forms with optional anonymous input channels" at bounding box center [584, 364] width 433 height 28
click at [368, 347] on input "d. Combining structured feedback forms with optional anonymous input channels" at bounding box center [368, 342] width 0 height 9
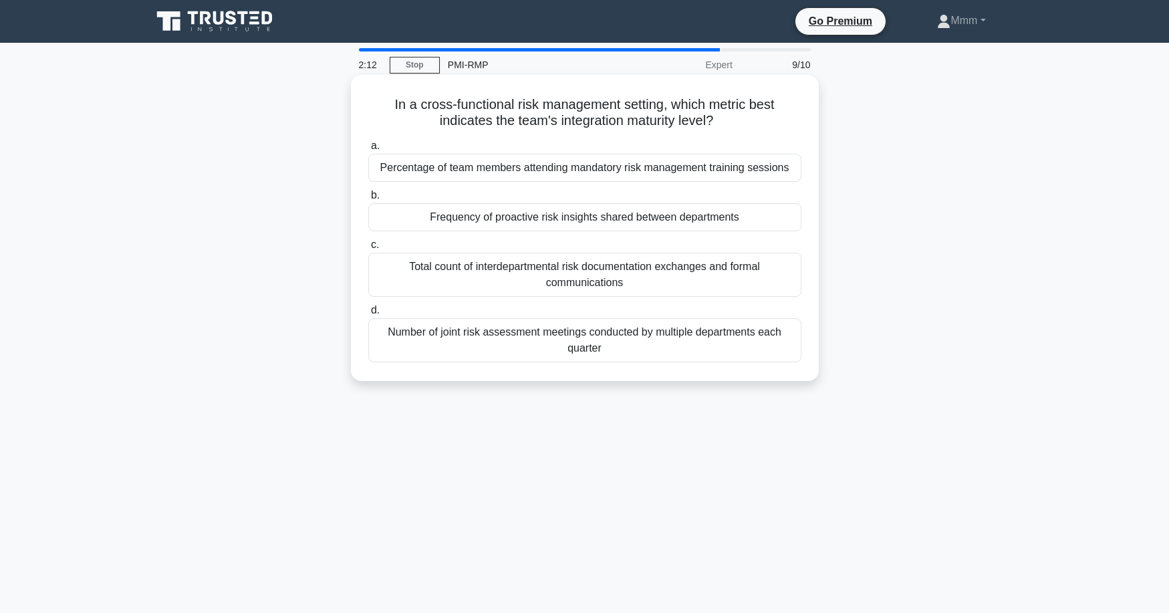
click at [612, 220] on div "Frequency of proactive risk insights shared between departments" at bounding box center [584, 217] width 433 height 28
click at [368, 200] on input "b. Frequency of proactive risk insights shared between departments" at bounding box center [368, 195] width 0 height 9
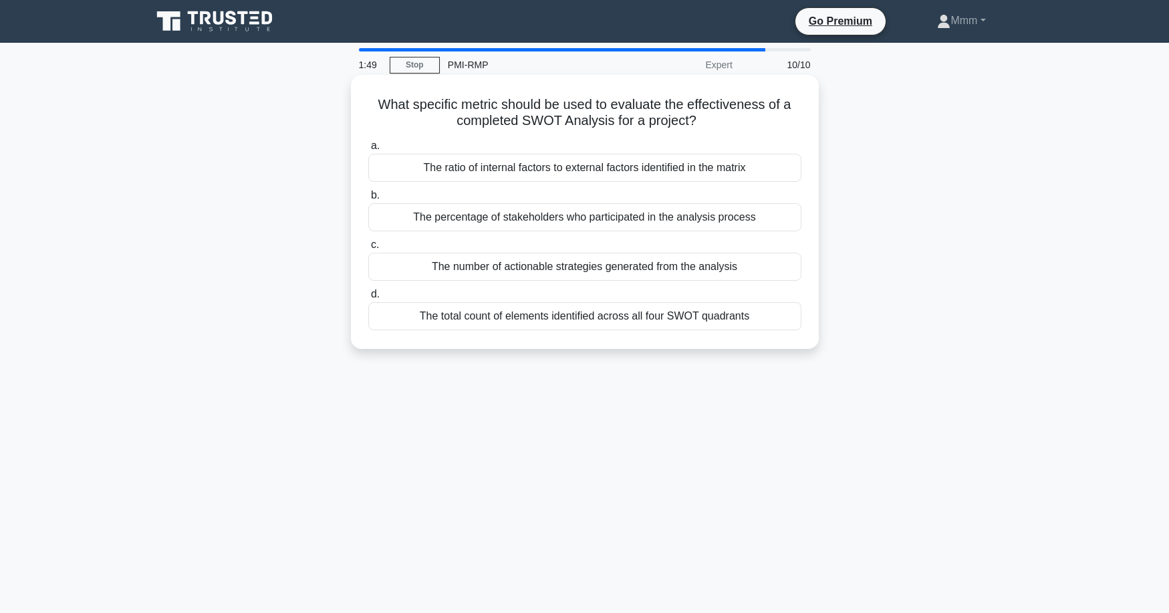
click at [567, 323] on div "The total count of elements identified across all four SWOT quadrants" at bounding box center [584, 316] width 433 height 28
click at [368, 299] on input "d. The total count of elements identified across all four SWOT quadrants" at bounding box center [368, 294] width 0 height 9
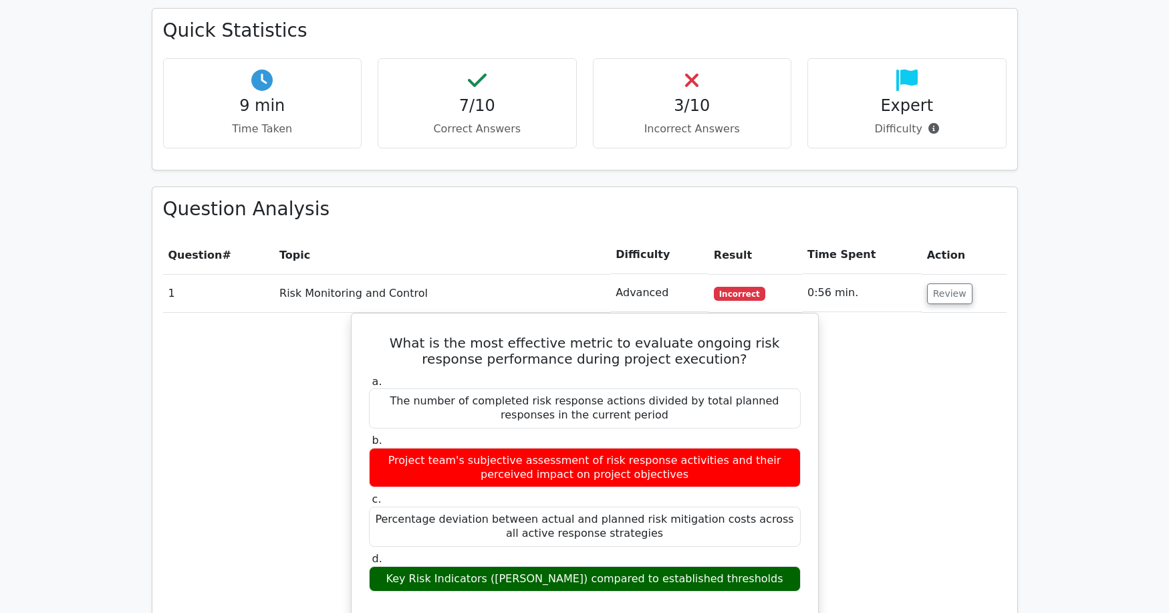
scroll to position [935, 0]
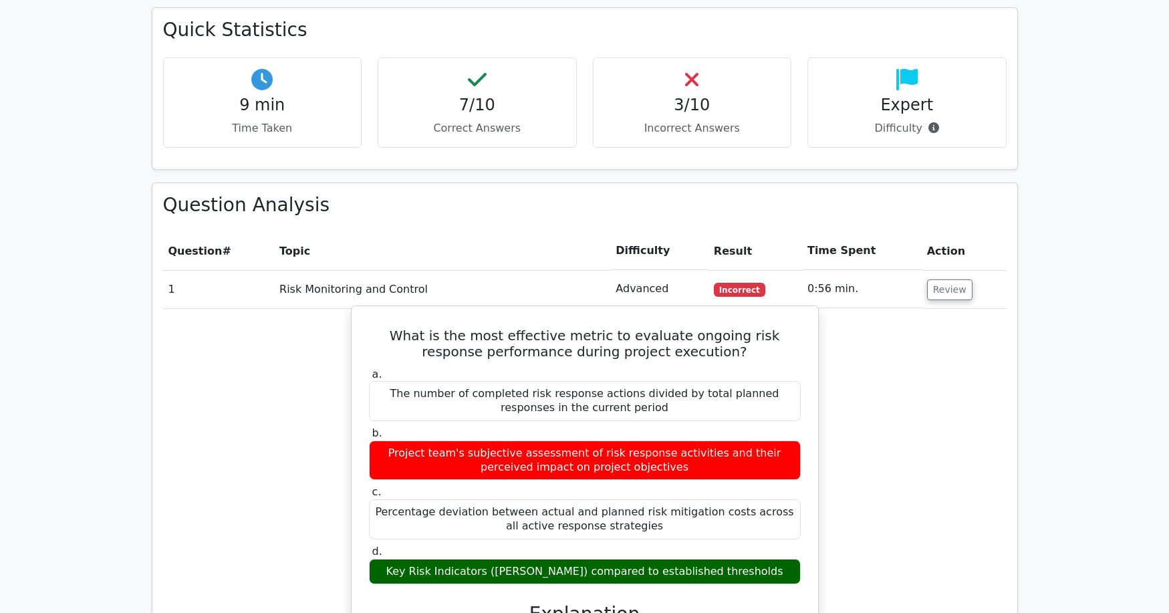
drag, startPoint x: 381, startPoint y: 272, endPoint x: 748, endPoint y: 513, distance: 439.0
copy div "What is the most effective metric to evaluate ongoing risk response performance…"
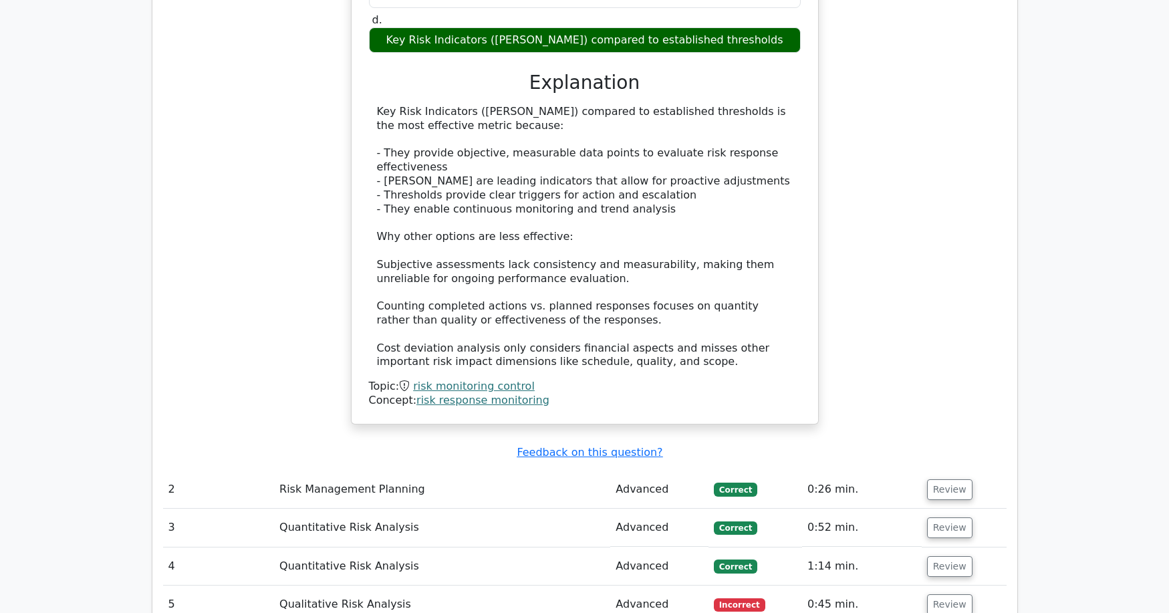
scroll to position [1604, 0]
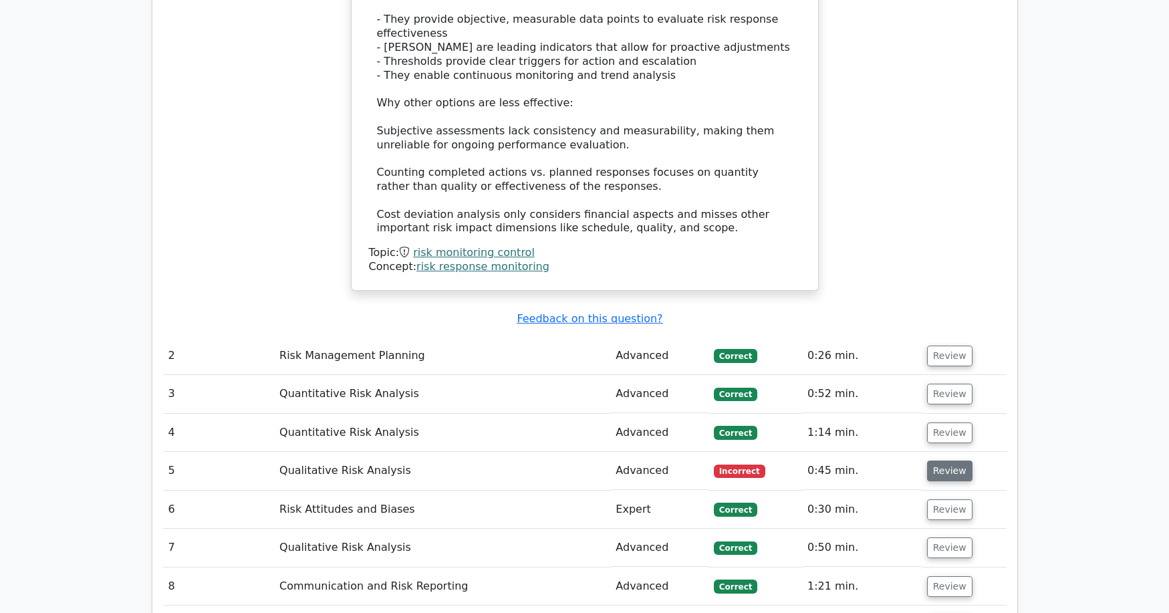
click at [954, 460] on button "Review" at bounding box center [949, 470] width 45 height 21
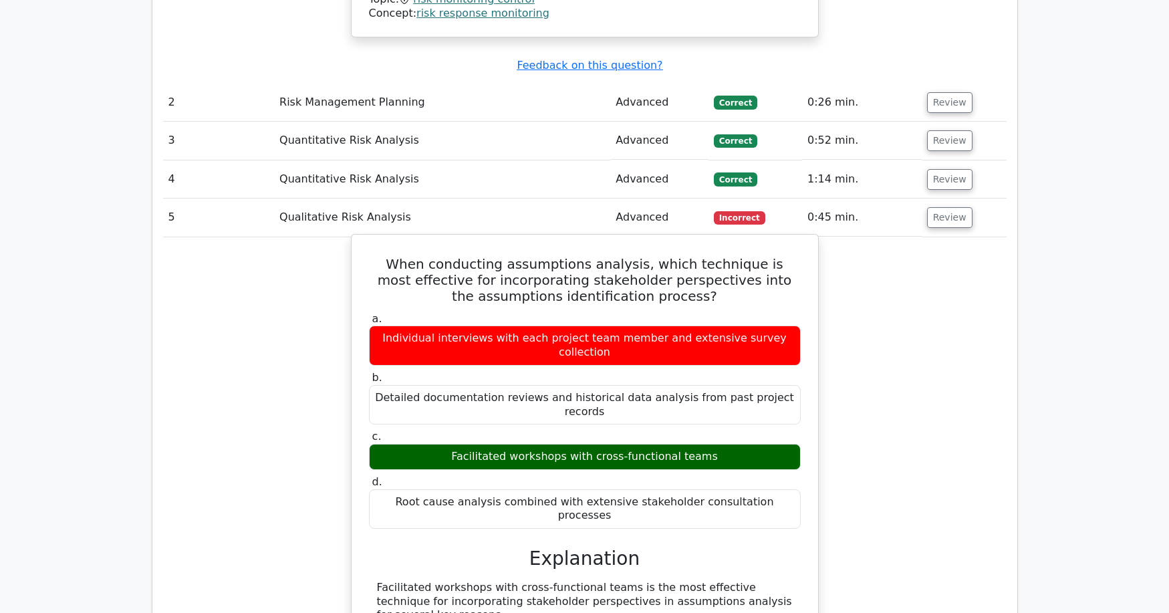
scroll to position [1938, 0]
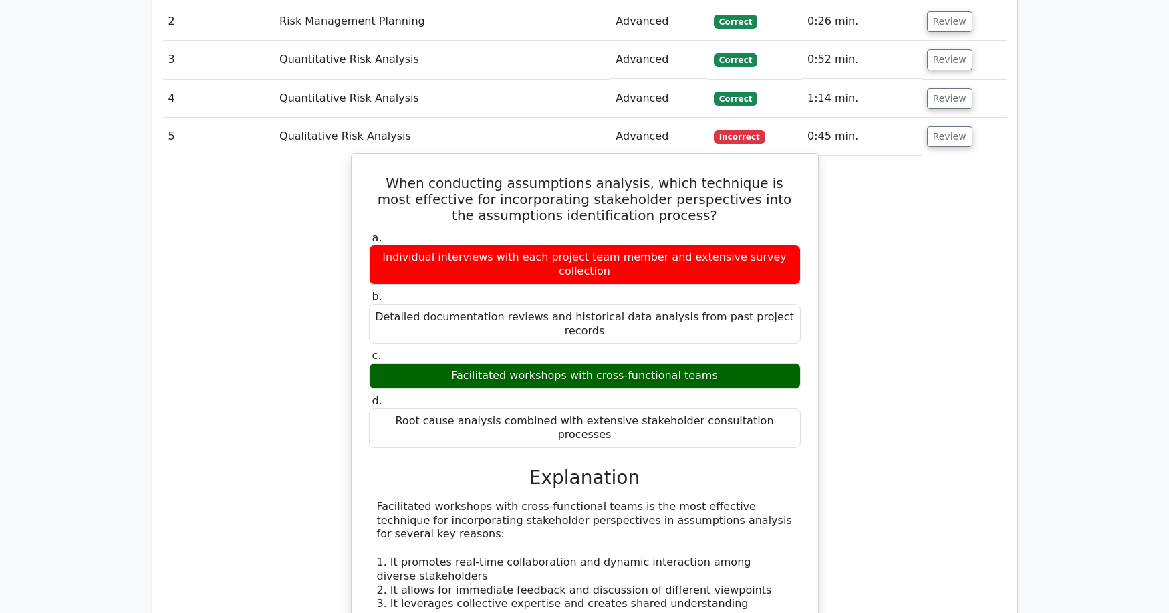
drag, startPoint x: 388, startPoint y: 106, endPoint x: 717, endPoint y: 275, distance: 369.6
click at [717, 275] on div "When conducting assumptions analysis, which technique is most effective for inc…" at bounding box center [585, 507] width 456 height 696
copy div "When conducting assumptions analysis, which technique is most effective for inc…"
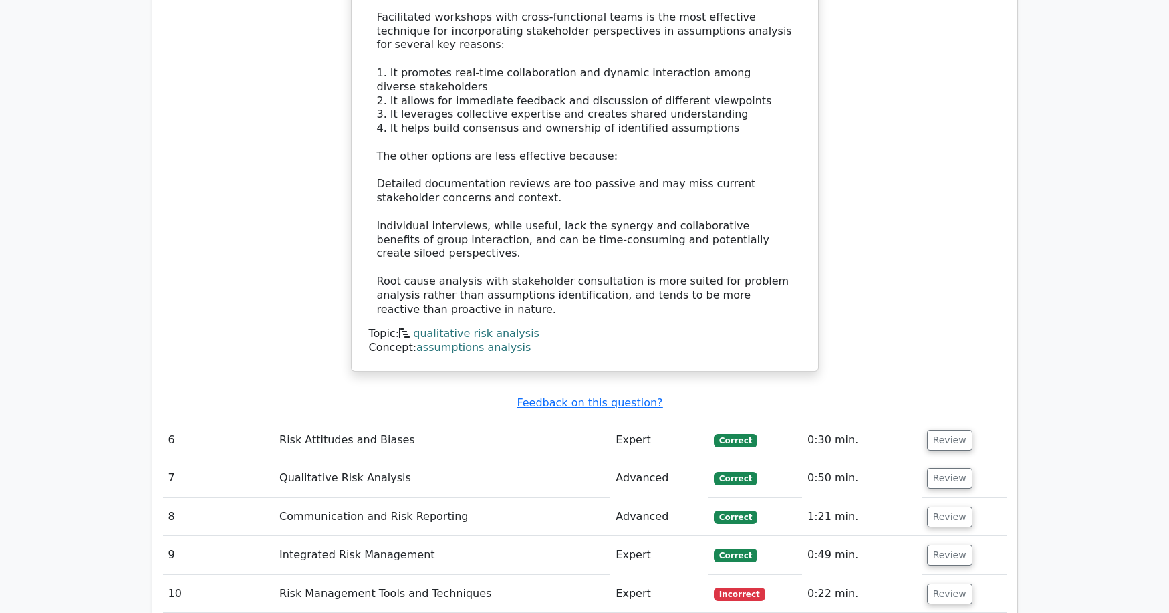
scroll to position [2606, 0]
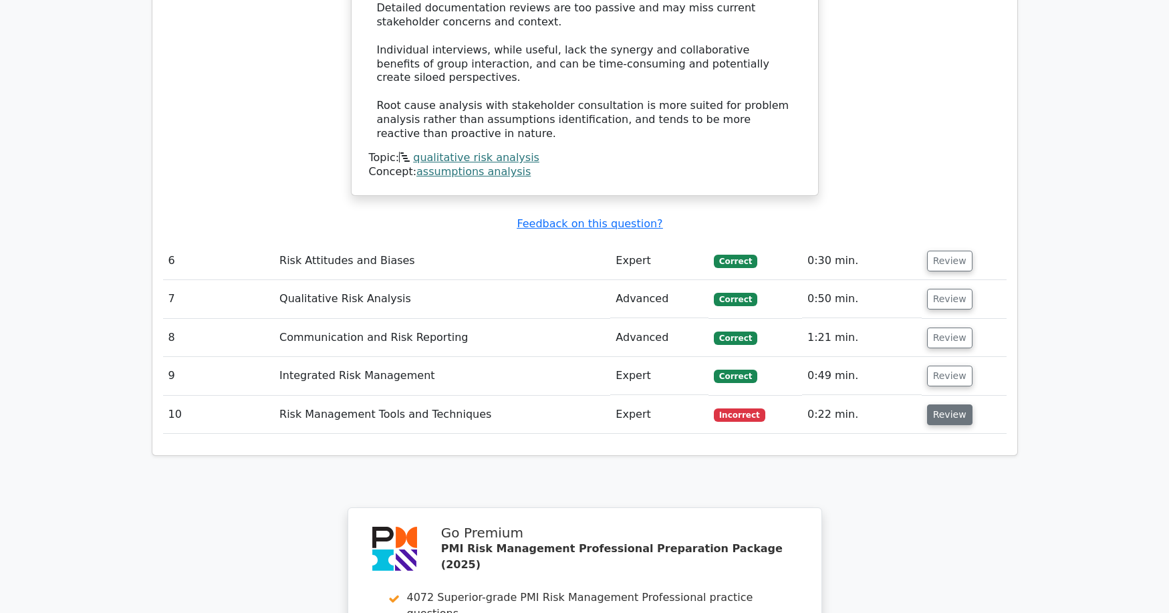
click at [956, 404] on button "Review" at bounding box center [949, 414] width 45 height 21
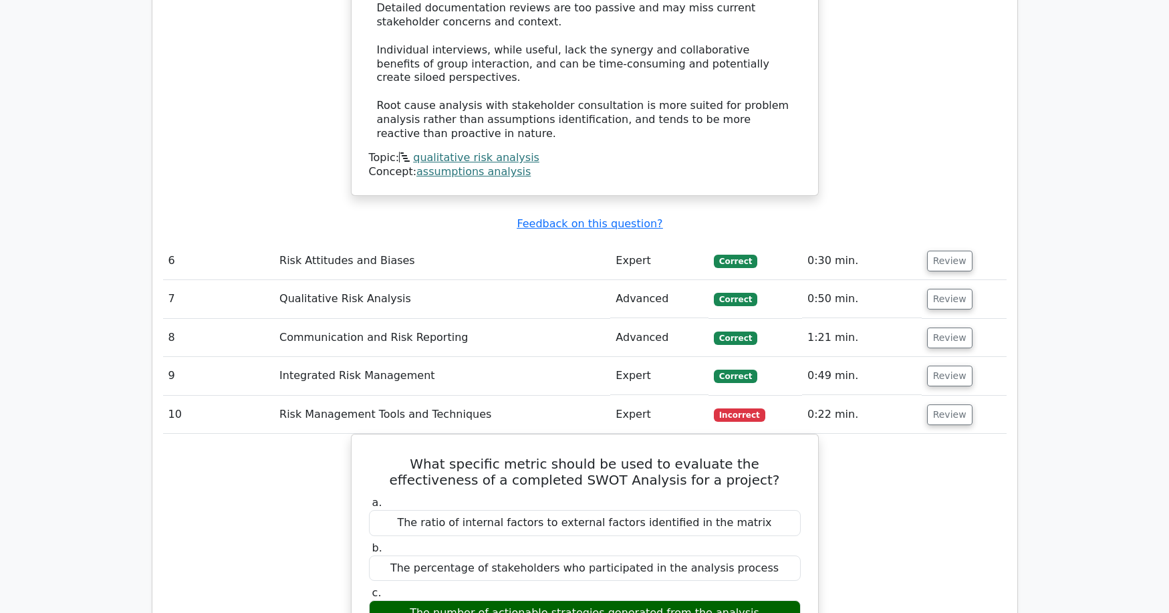
scroll to position [2673, 0]
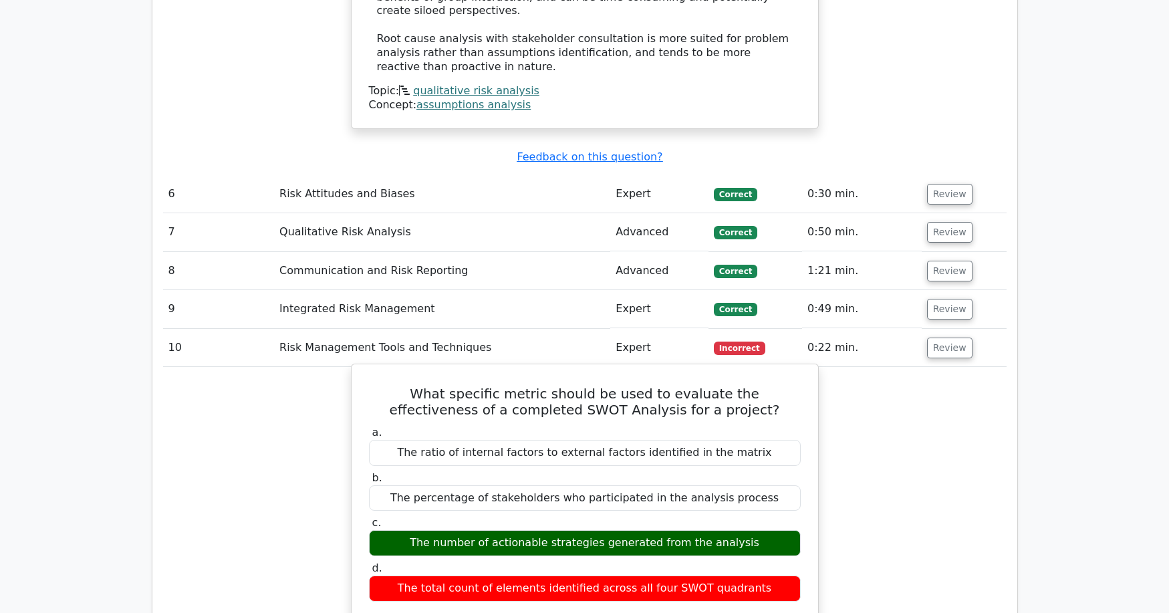
drag, startPoint x: 378, startPoint y: 244, endPoint x: 772, endPoint y: 438, distance: 439.8
copy div "What specific metric should be used to evaluate the effectiveness of a complete…"
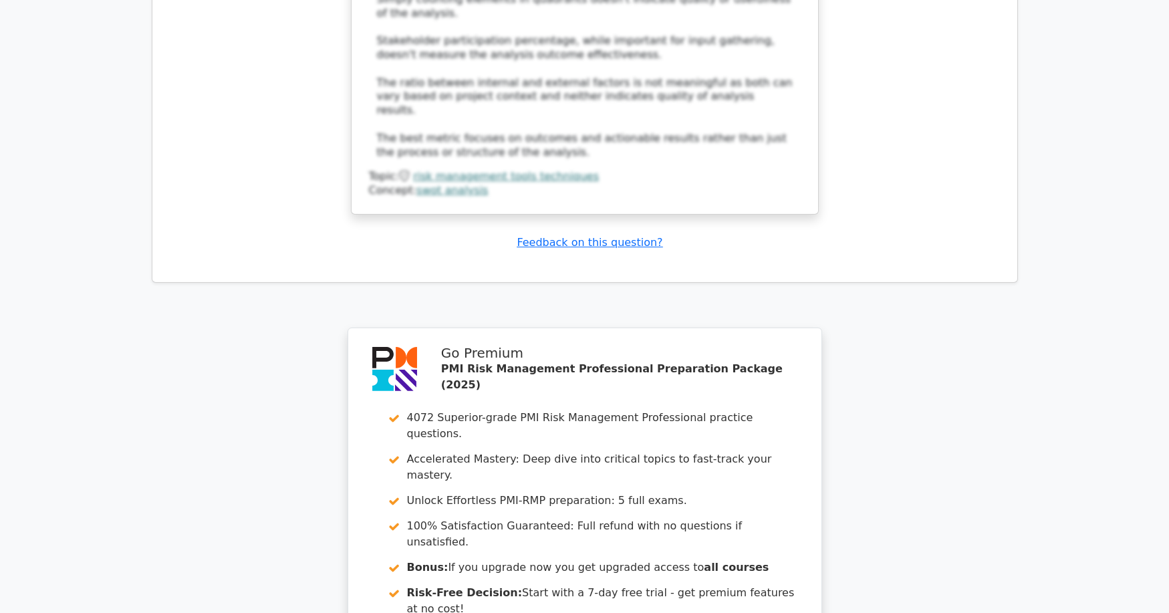
scroll to position [3641, 0]
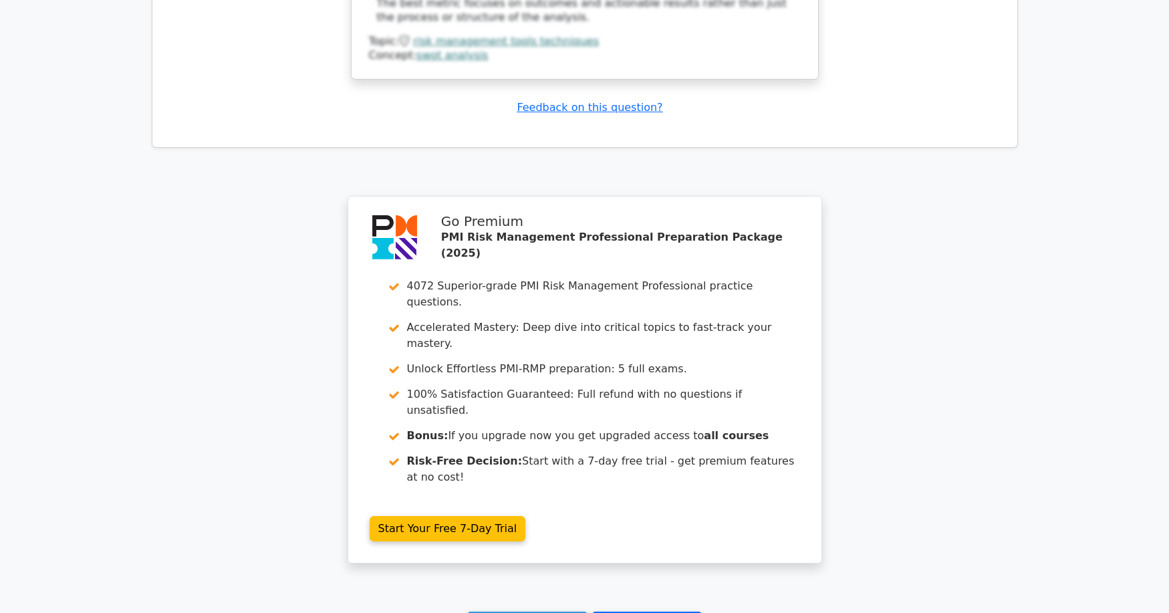
click at [625, 611] on link "Go to your profile" at bounding box center [646, 623] width 111 height 25
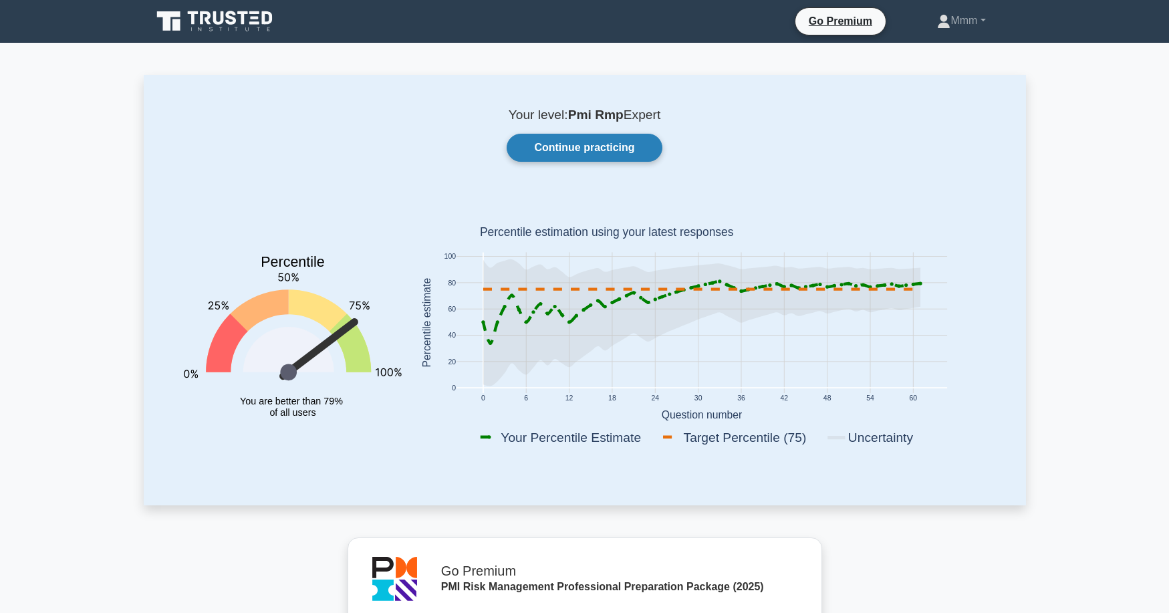
click at [579, 152] on link "Continue practicing" at bounding box center [583, 148] width 155 height 28
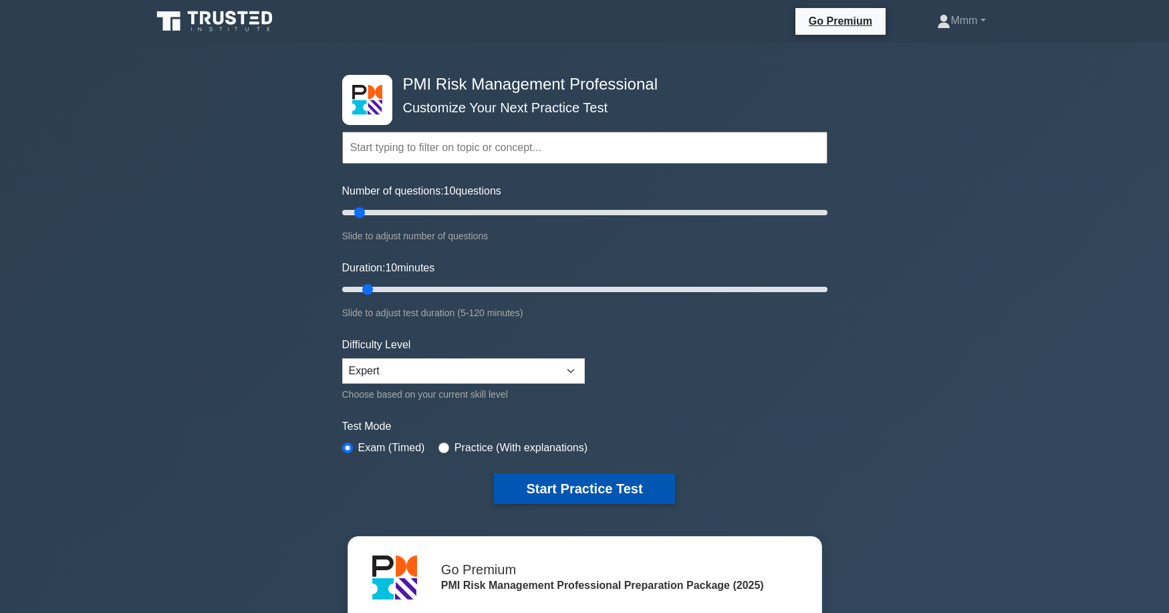
click at [575, 486] on button "Start Practice Test" at bounding box center [584, 488] width 180 height 31
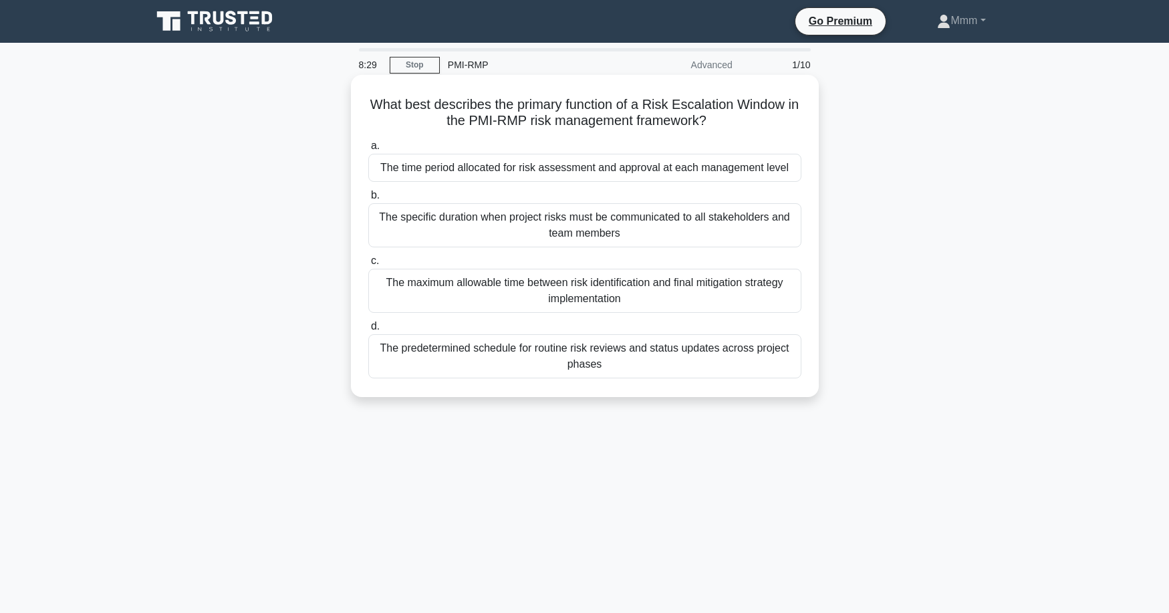
click at [557, 166] on div "The time period allocated for risk assessment and approval at each management l…" at bounding box center [584, 168] width 433 height 28
click at [368, 150] on input "a. The time period allocated for risk assessment and approval at each managemen…" at bounding box center [368, 146] width 0 height 9
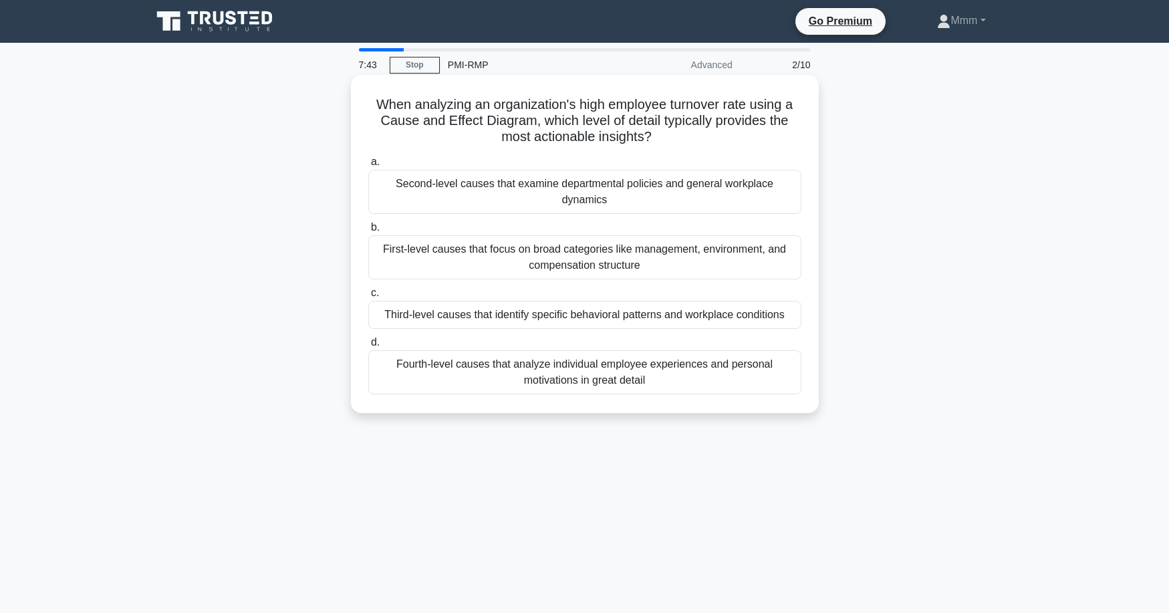
click at [440, 248] on div "First-level causes that focus on broad categories like management, environment,…" at bounding box center [584, 257] width 433 height 44
click at [368, 232] on input "b. First-level causes that focus on broad categories like management, environme…" at bounding box center [368, 227] width 0 height 9
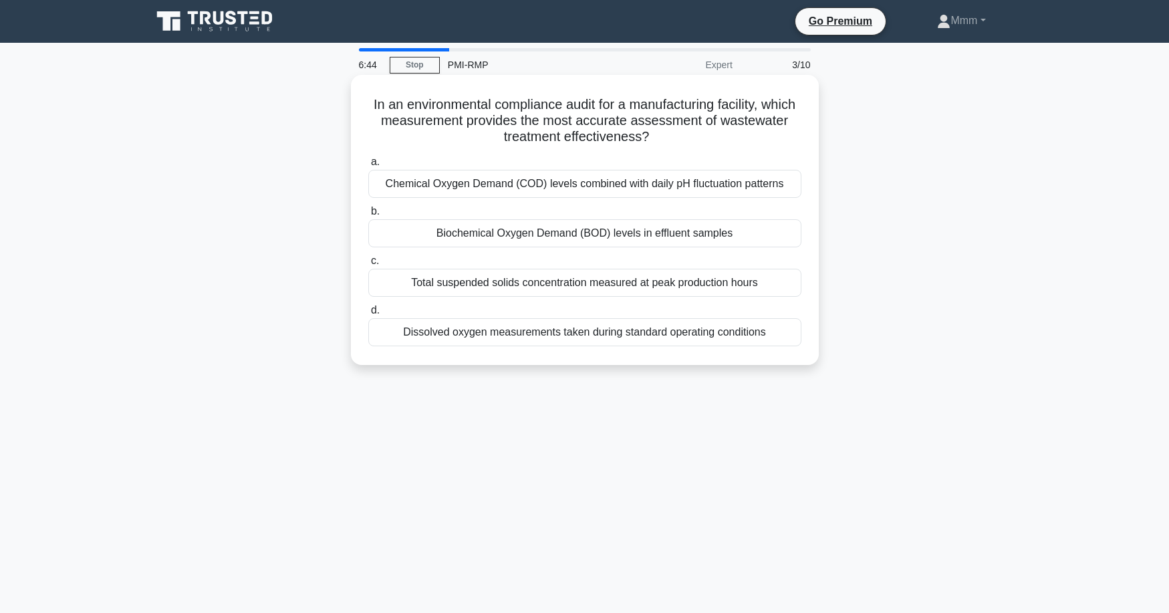
click at [514, 188] on div "Chemical Oxygen Demand (COD) levels combined with daily pH fluctuation patterns" at bounding box center [584, 184] width 433 height 28
click at [368, 166] on input "a. Chemical Oxygen Demand (COD) levels combined with daily pH fluctuation patte…" at bounding box center [368, 162] width 0 height 9
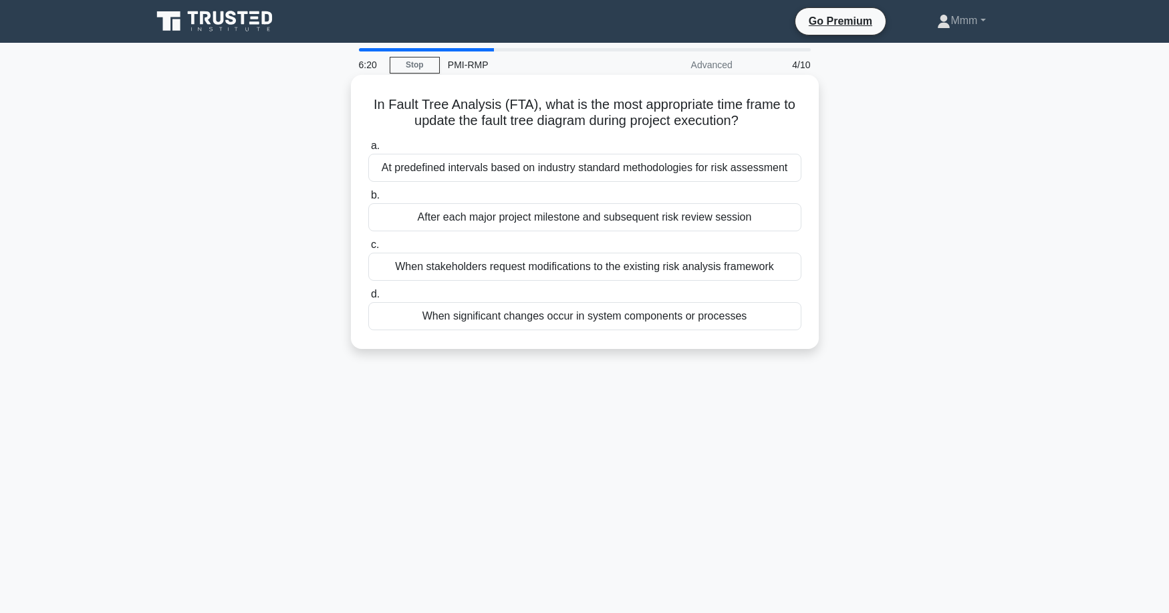
click at [526, 167] on div "At predefined intervals based on industry standard methodologies for risk asses…" at bounding box center [584, 168] width 433 height 28
click at [368, 150] on input "a. At predefined intervals based on industry standard methodologies for risk as…" at bounding box center [368, 146] width 0 height 9
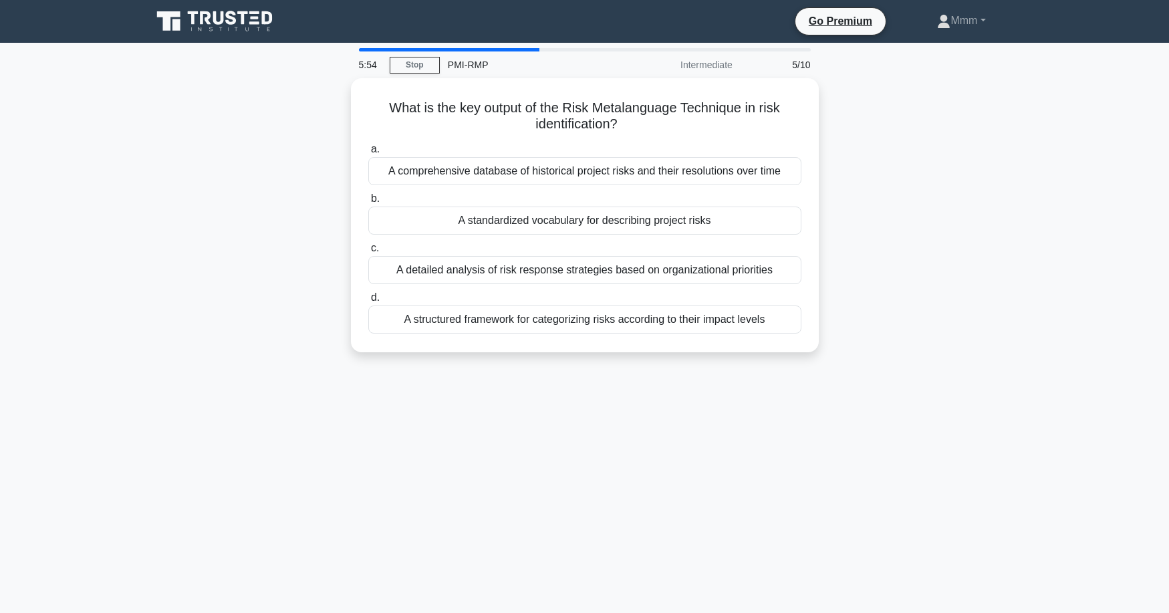
click at [526, 167] on div "A comprehensive database of historical project risks and their resolutions over…" at bounding box center [584, 171] width 433 height 28
click at [368, 154] on input "a. A comprehensive database of historical project risks and their resolutions o…" at bounding box center [368, 149] width 0 height 9
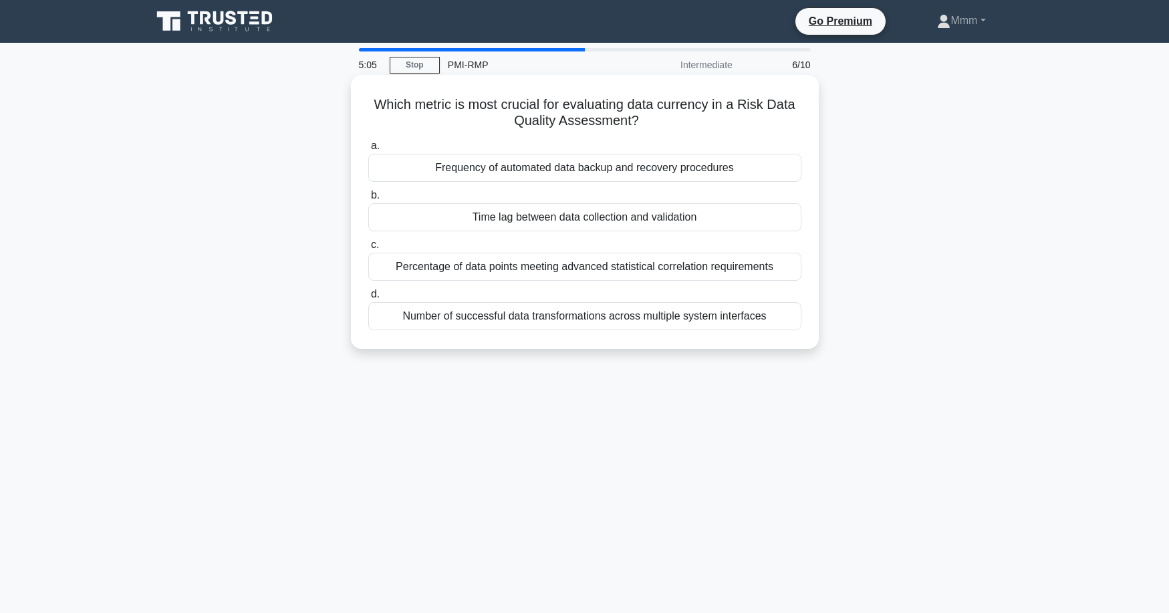
click at [537, 223] on div "Time lag between data collection and validation" at bounding box center [584, 217] width 433 height 28
click at [368, 200] on input "b. Time lag between data collection and validation" at bounding box center [368, 195] width 0 height 9
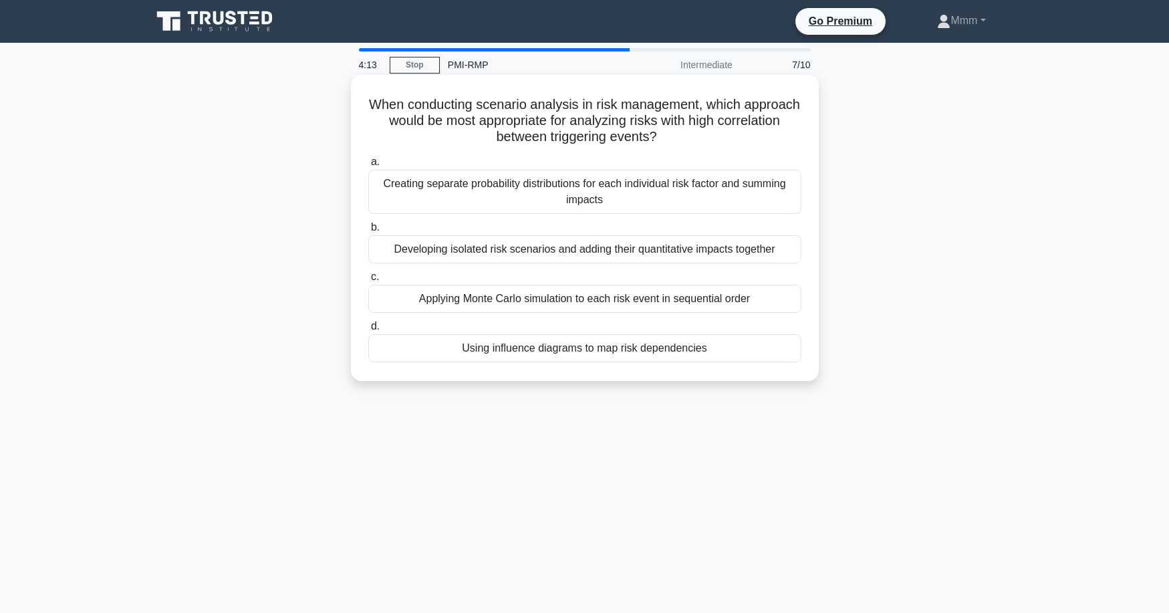
click at [525, 357] on div "Using influence diagrams to map risk dependencies" at bounding box center [584, 348] width 433 height 28
click at [368, 331] on input "d. Using influence diagrams to map risk dependencies" at bounding box center [368, 326] width 0 height 9
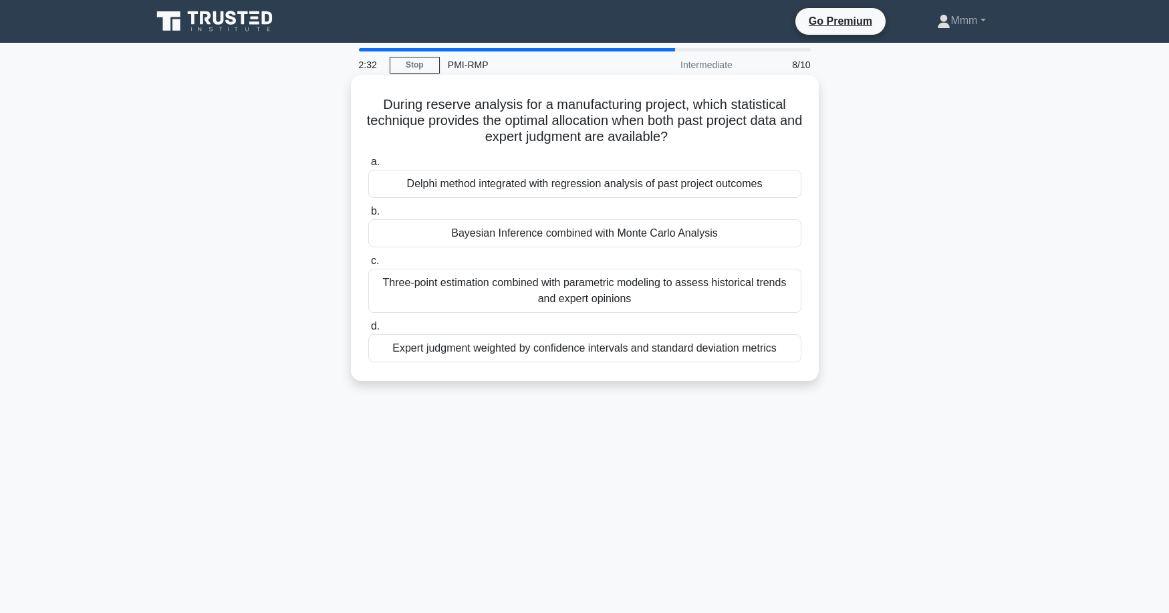
click at [593, 293] on div "Three-point estimation combined with parametric modeling to assess historical t…" at bounding box center [584, 291] width 433 height 44
click at [368, 265] on input "c. Three-point estimation combined with parametric modeling to assess historica…" at bounding box center [368, 261] width 0 height 9
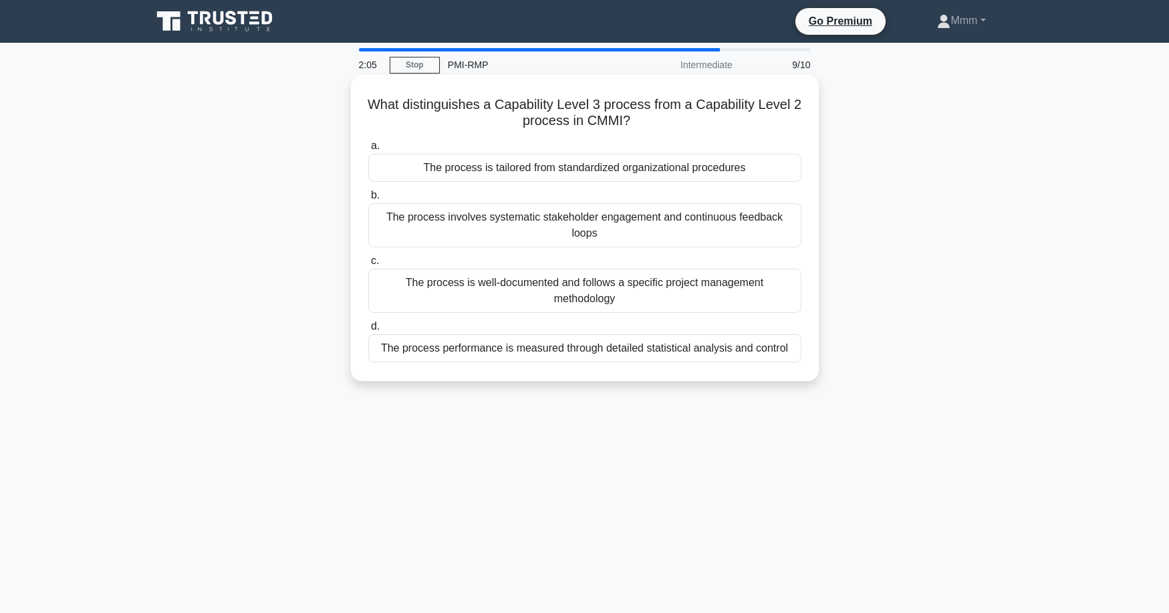
click at [564, 287] on div "The process is well-documented and follows a specific project management method…" at bounding box center [584, 291] width 433 height 44
click at [368, 265] on input "c. The process is well-documented and follows a specific project management met…" at bounding box center [368, 261] width 0 height 9
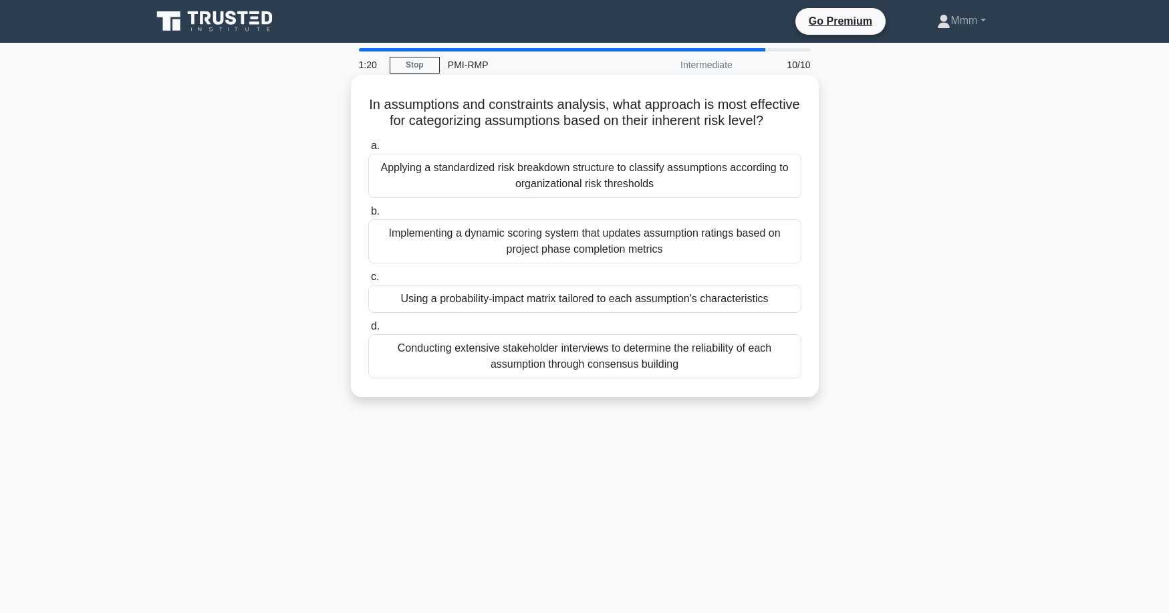
click at [592, 371] on div "Conducting extensive stakeholder interviews to determine the reliability of eac…" at bounding box center [584, 356] width 433 height 44
click at [368, 331] on input "d. Conducting extensive stakeholder interviews to determine the reliability of …" at bounding box center [368, 326] width 0 height 9
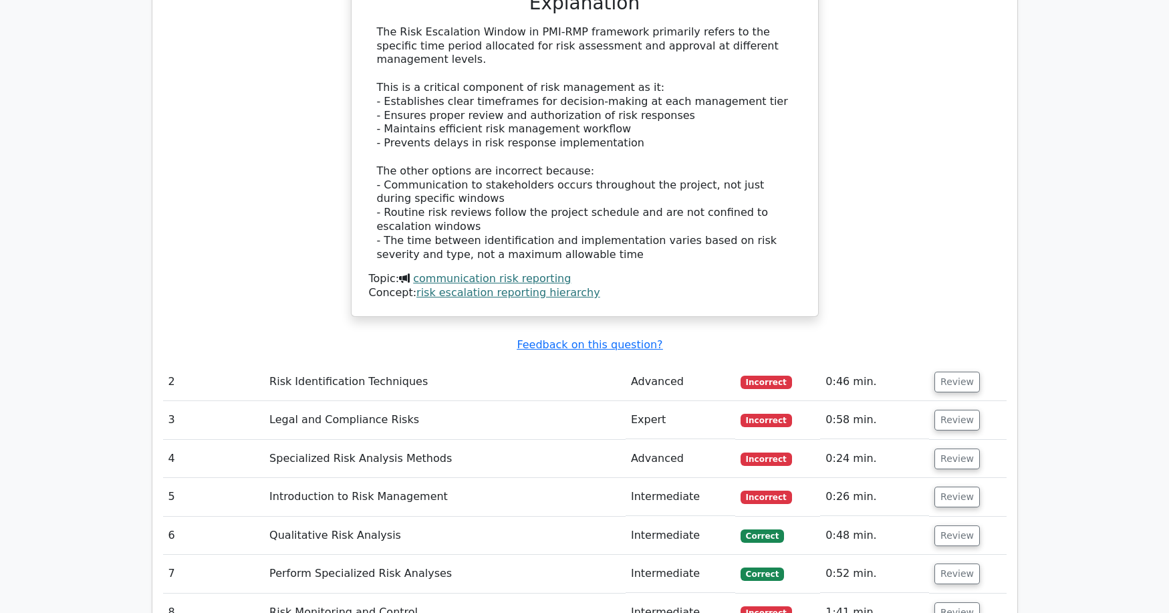
scroll to position [1604, 0]
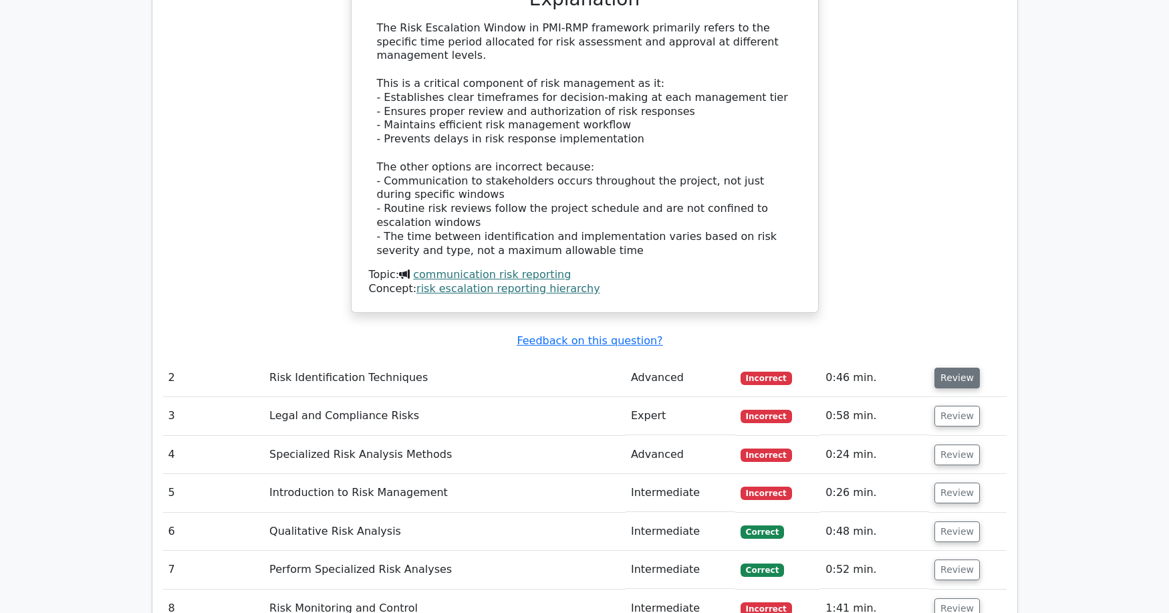
click at [949, 367] on button "Review" at bounding box center [956, 377] width 45 height 21
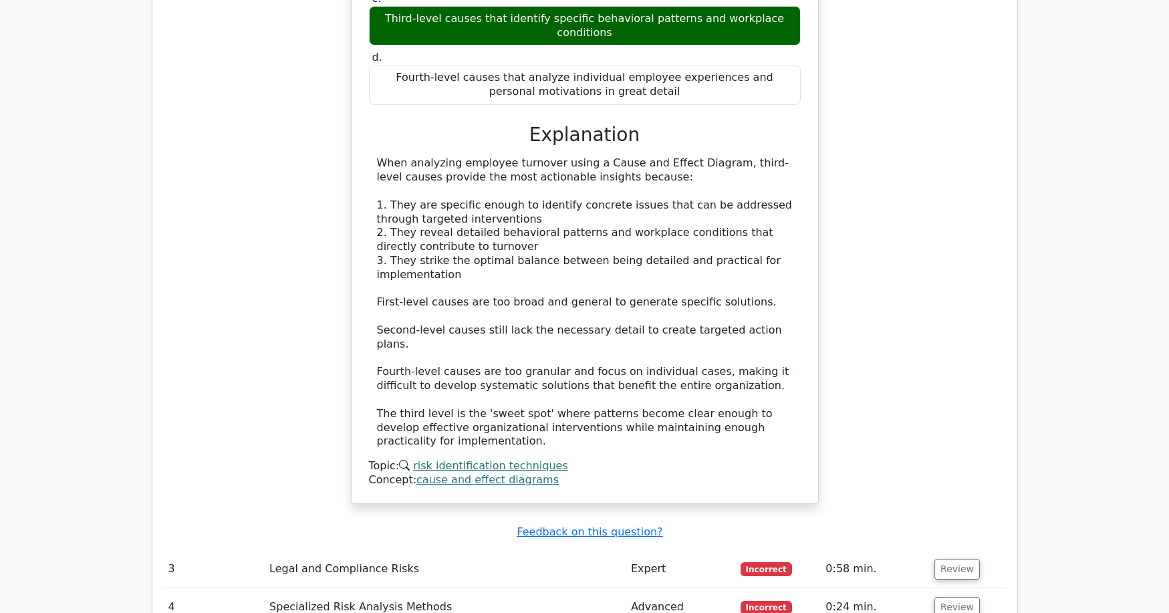
scroll to position [2272, 0]
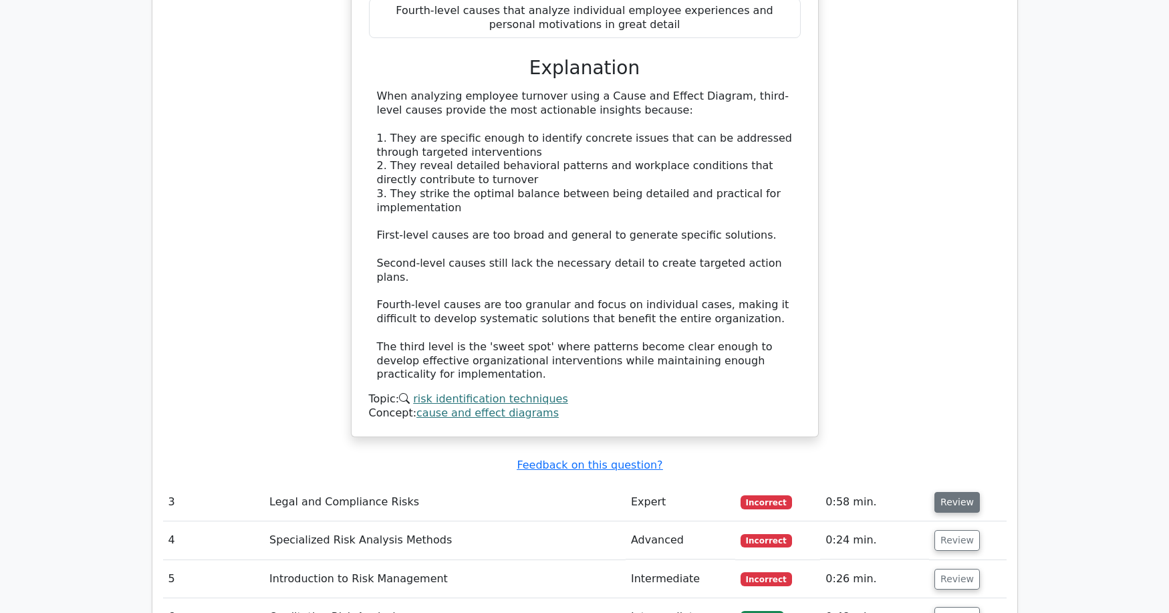
click at [962, 492] on button "Review" at bounding box center [956, 502] width 45 height 21
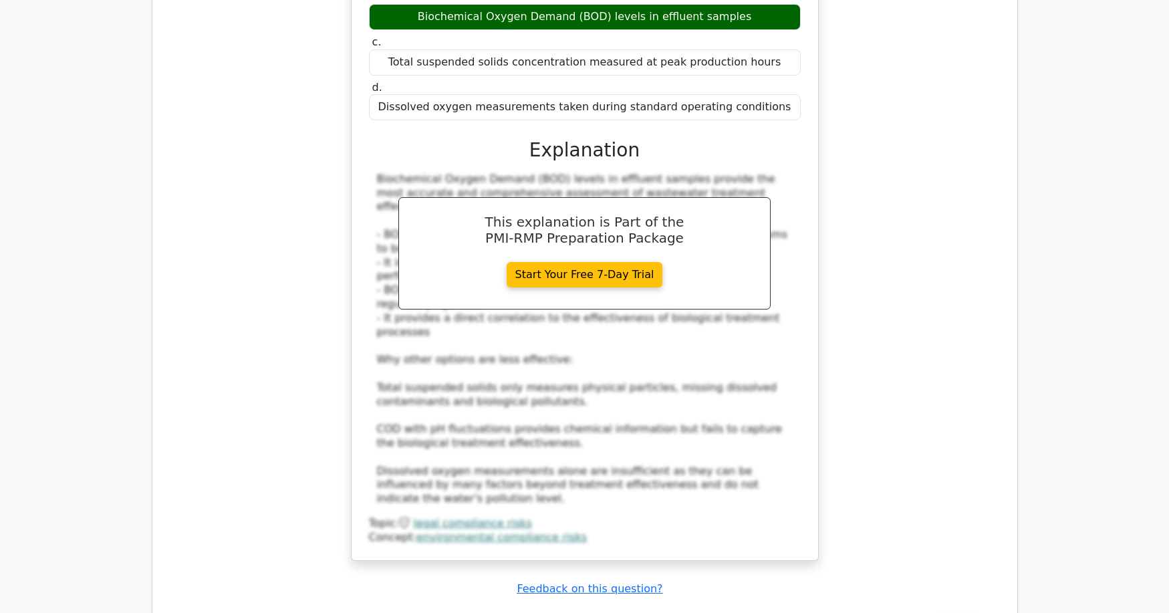
scroll to position [3140, 0]
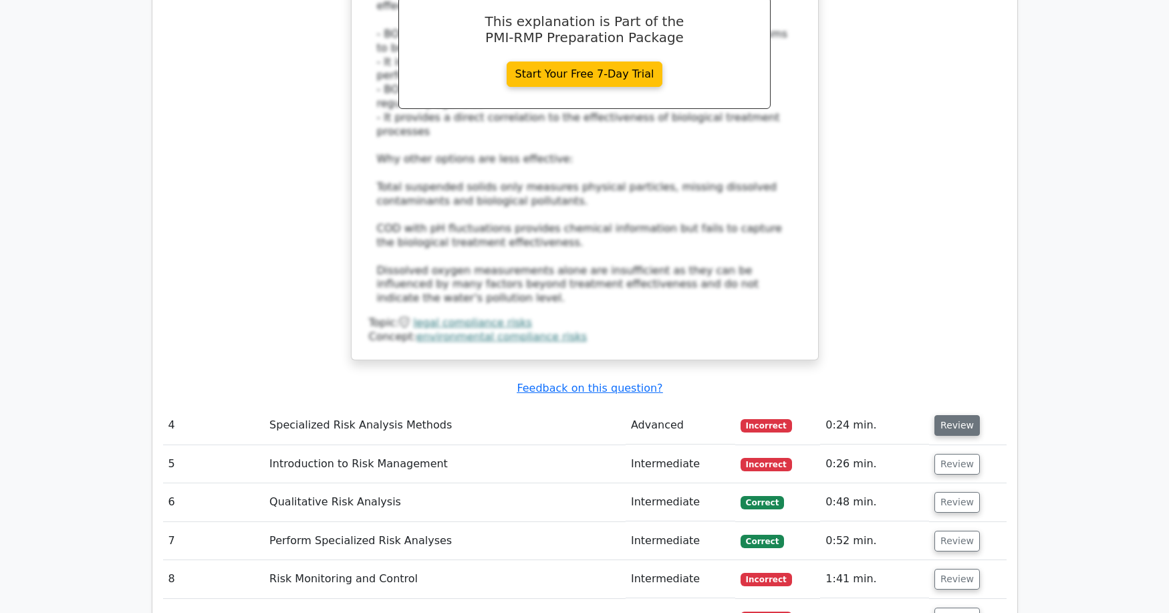
click at [953, 415] on button "Review" at bounding box center [956, 425] width 45 height 21
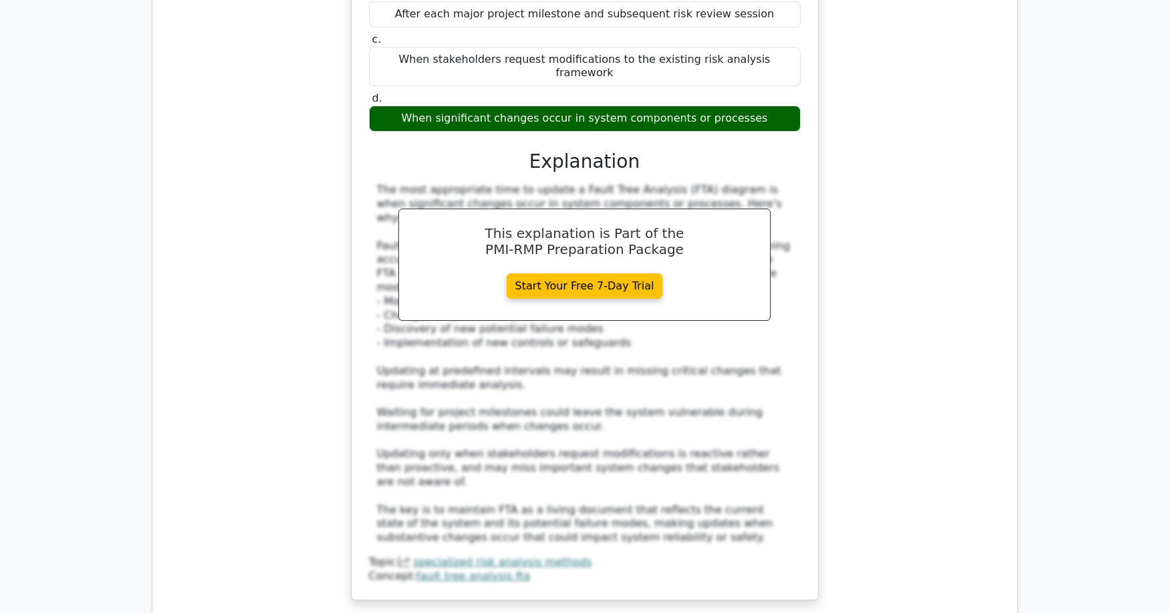
scroll to position [3808, 0]
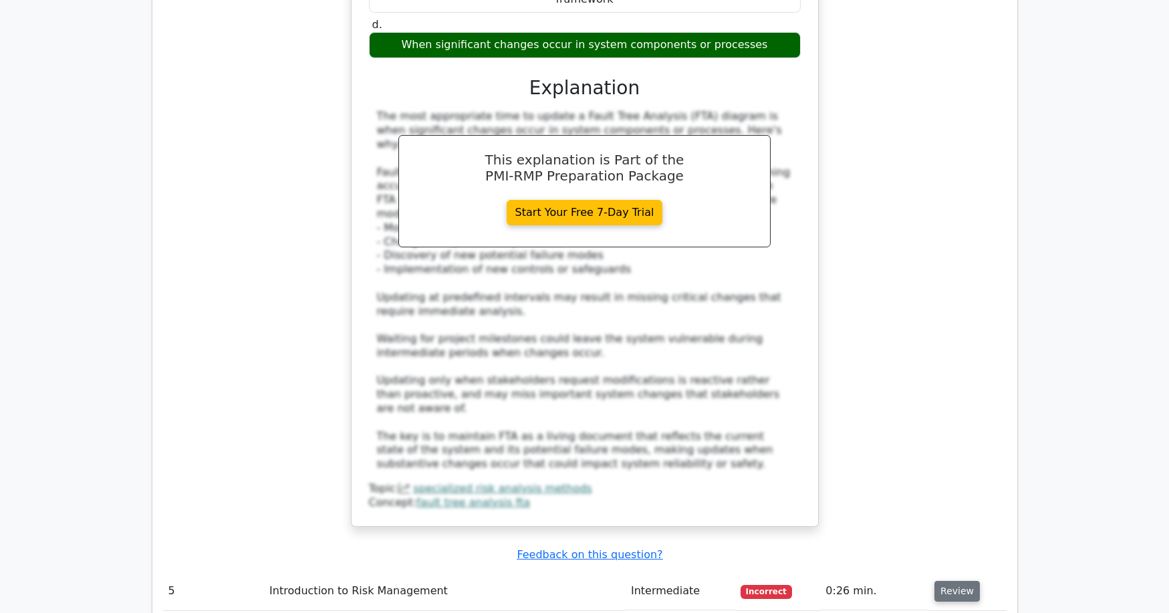
click at [953, 581] on button "Review" at bounding box center [956, 591] width 45 height 21
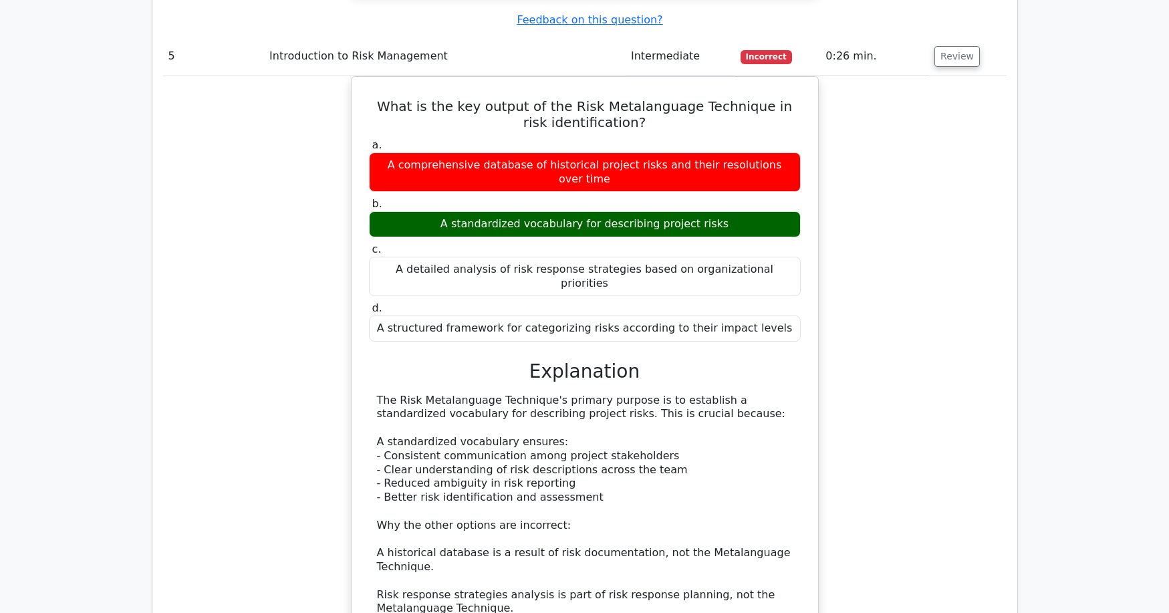
scroll to position [4477, 0]
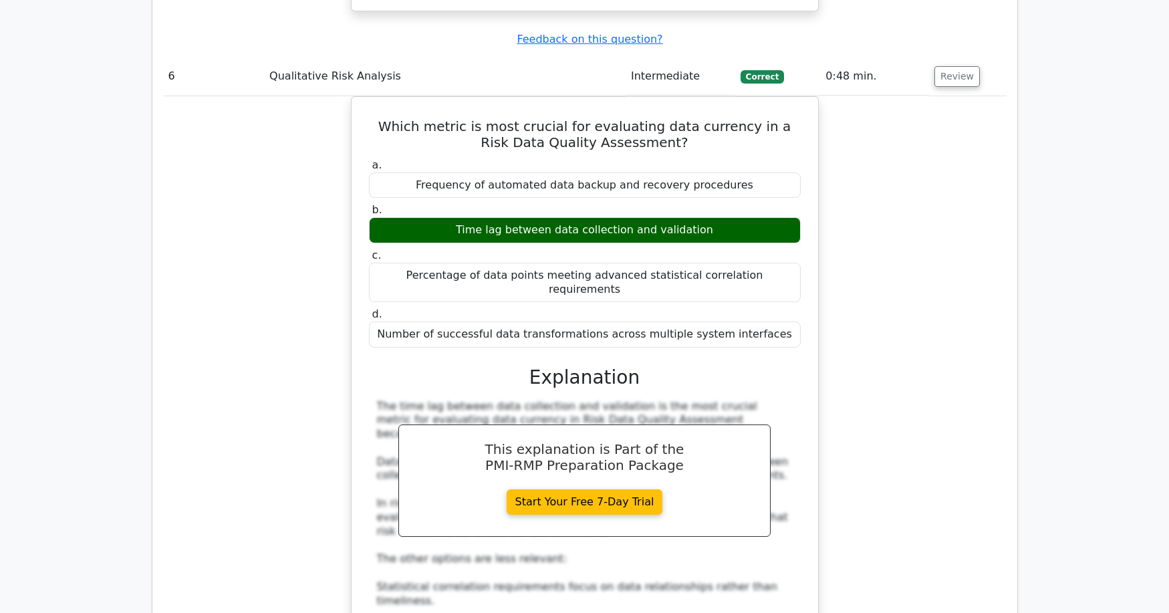
scroll to position [5212, 0]
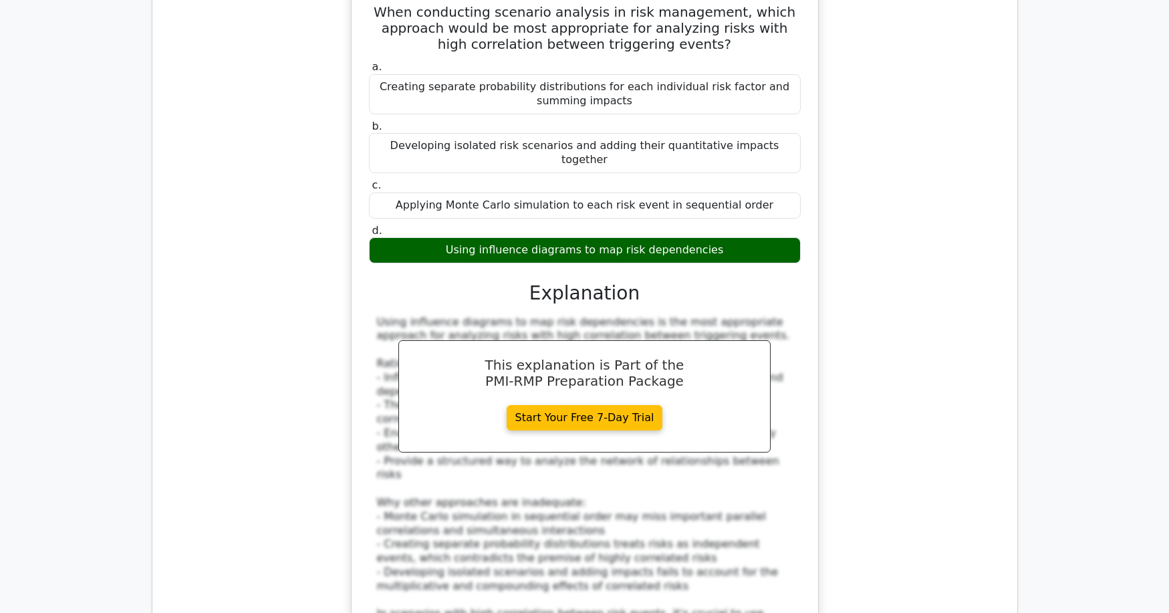
scroll to position [6013, 0]
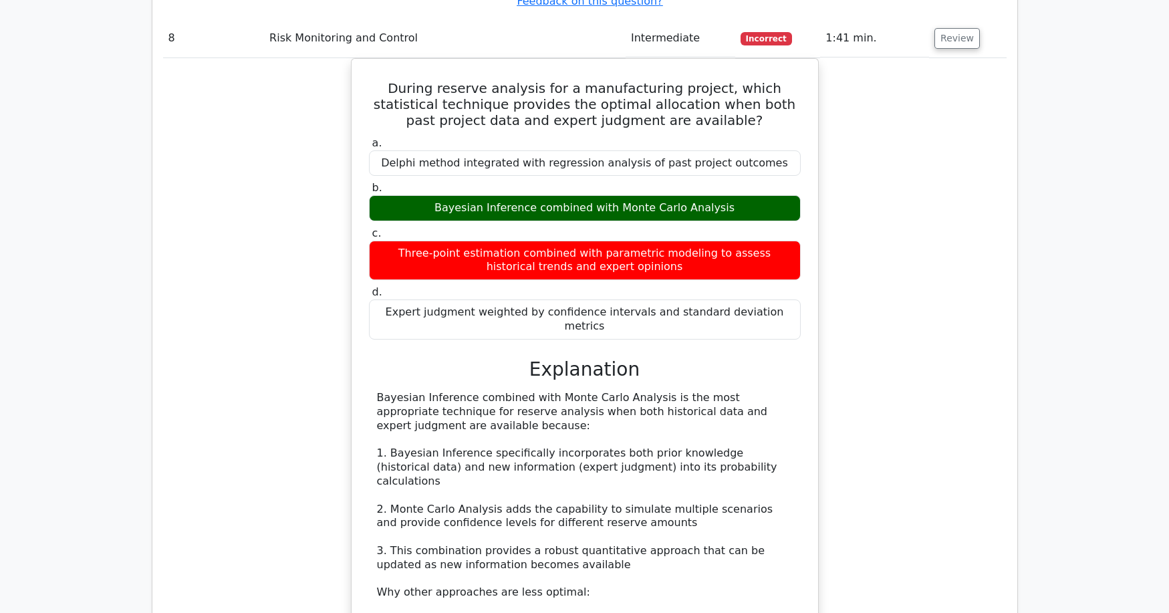
scroll to position [6681, 0]
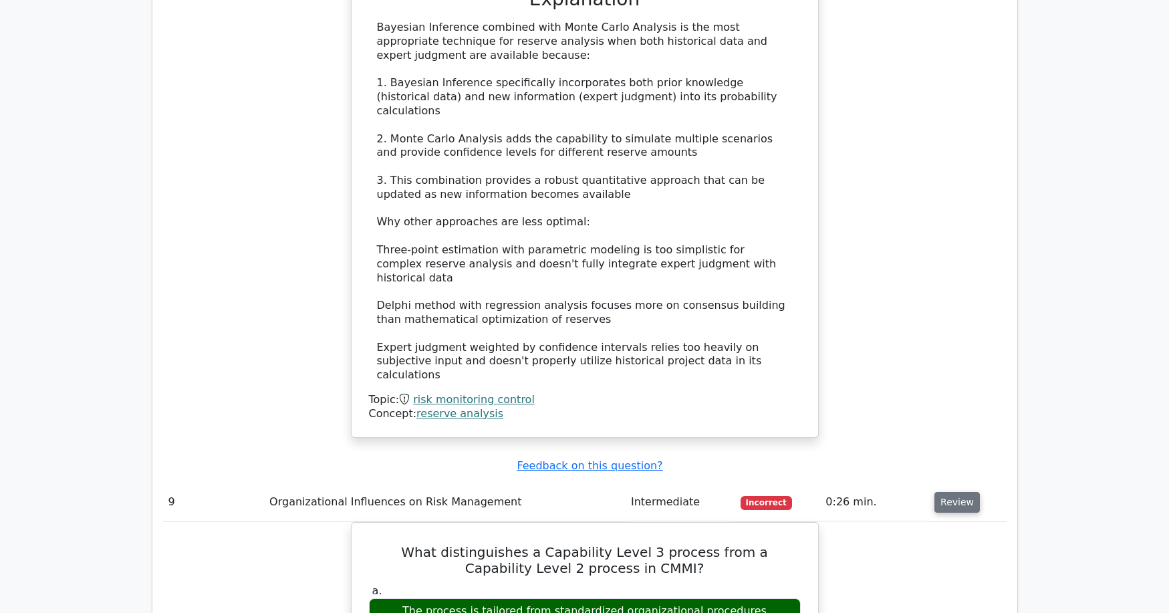
scroll to position [7016, 0]
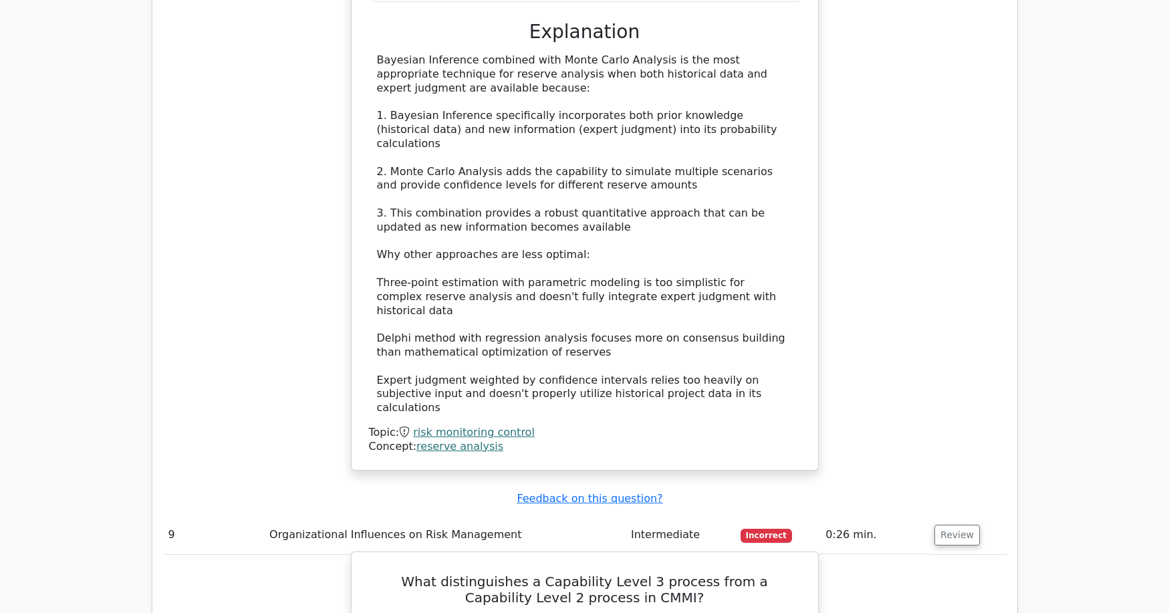
drag, startPoint x: 372, startPoint y: 142, endPoint x: 787, endPoint y: 369, distance: 473.0
copy div "What distinguishes a Capability Level 3 process from a Capability Level 2 proce…"
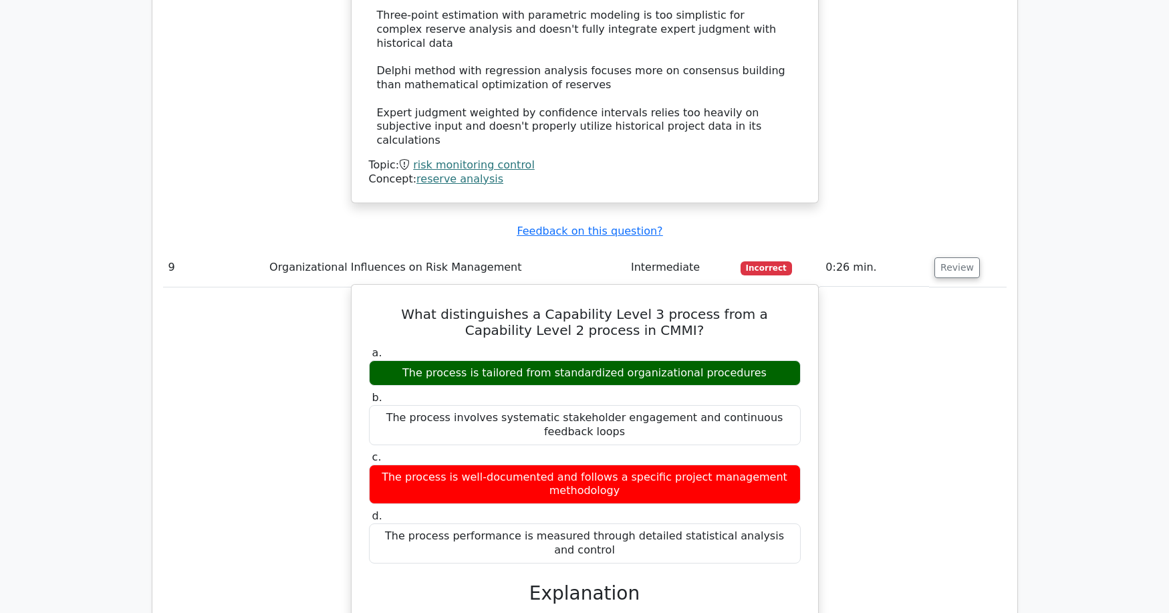
scroll to position [7416, 0]
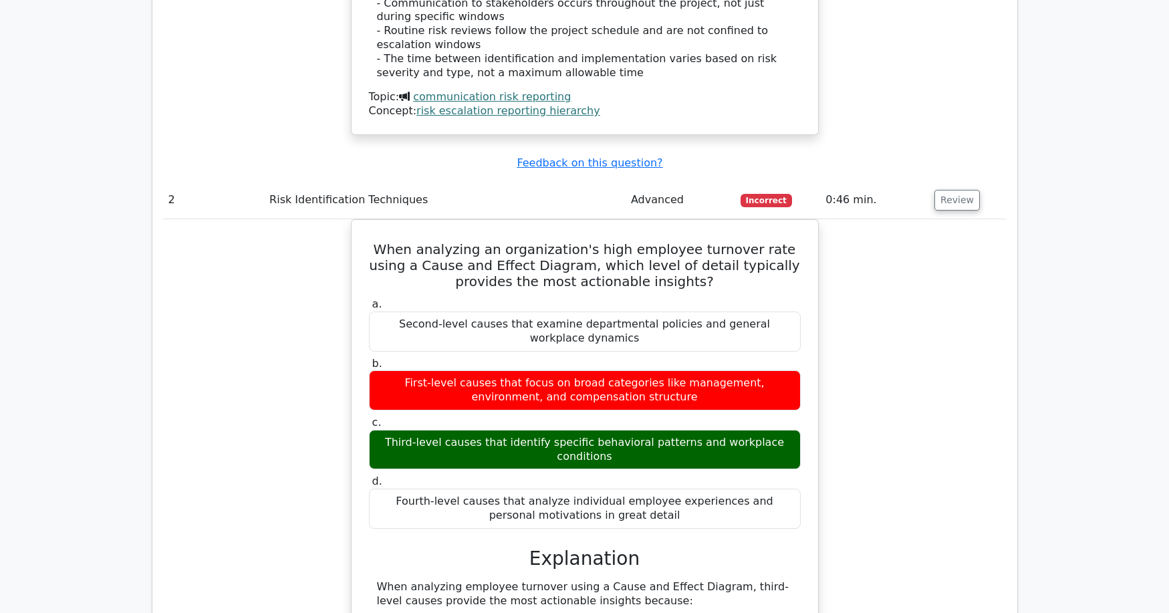
scroll to position [1804, 0]
